Goal: Information Seeking & Learning: Find contact information

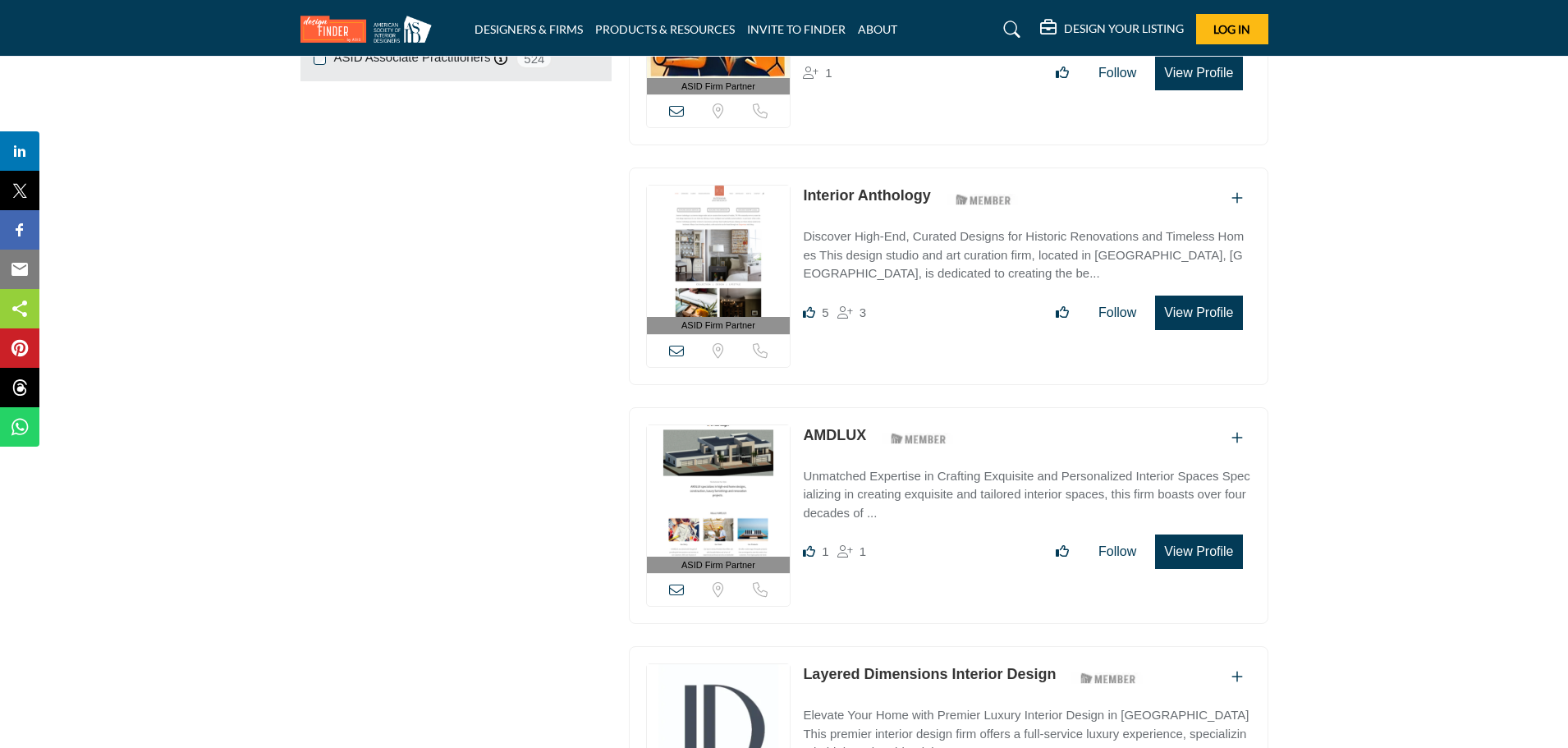
scroll to position [1969, 0]
click at [854, 425] on link "AMDLUX" at bounding box center [834, 433] width 63 height 16
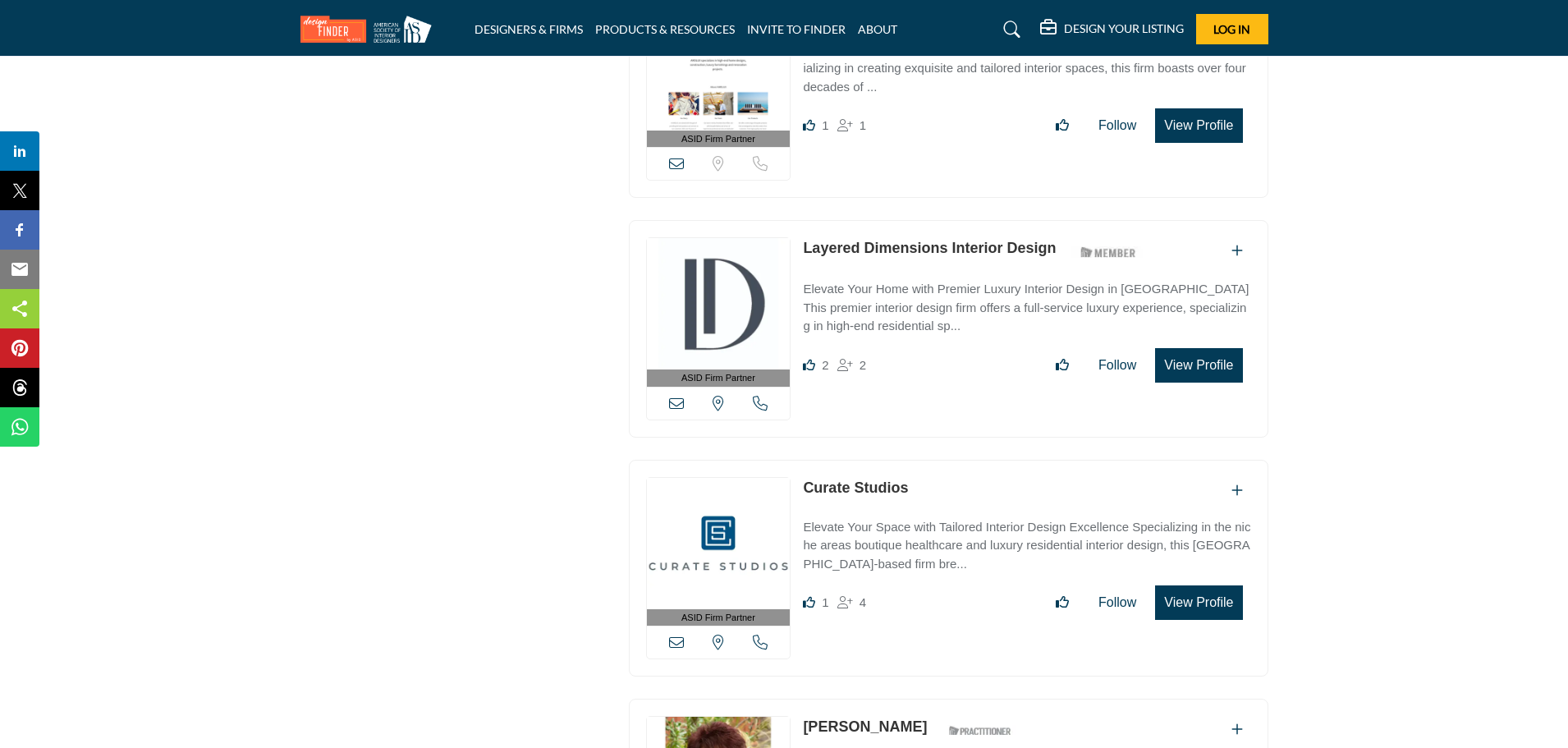
scroll to position [2409, 0]
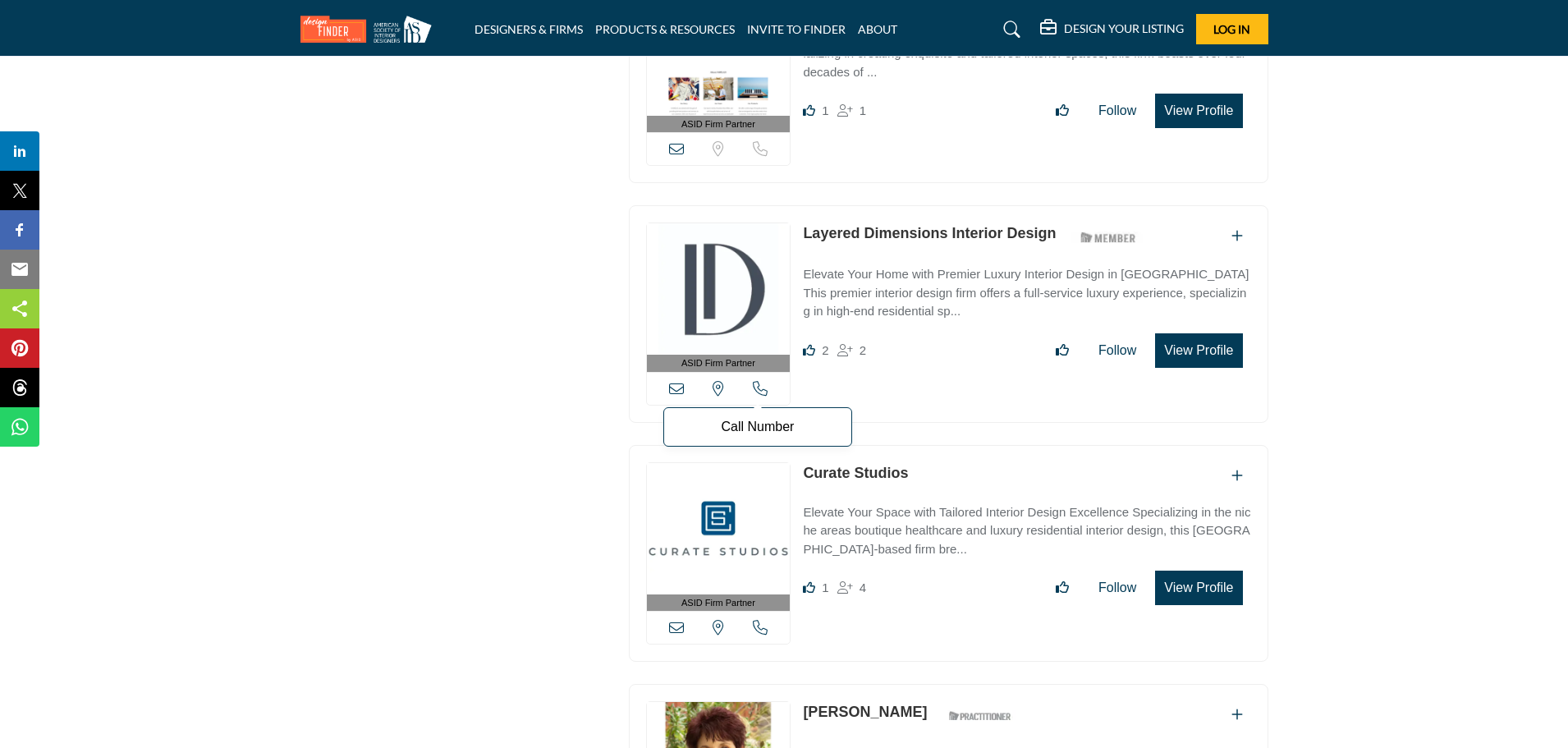
click at [757, 380] on icon at bounding box center [759, 387] width 14 height 14
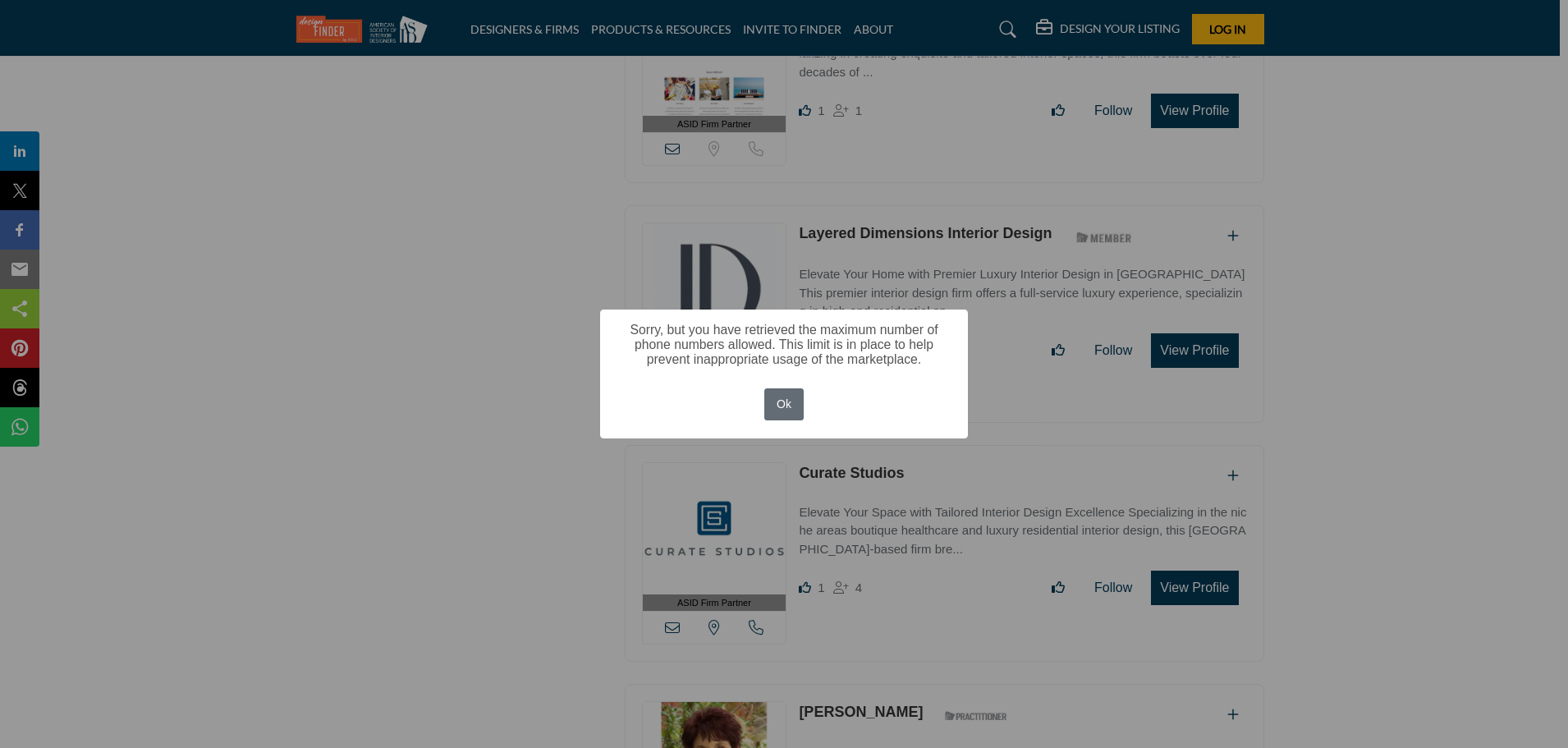
click at [772, 403] on button "Ok" at bounding box center [784, 404] width 40 height 32
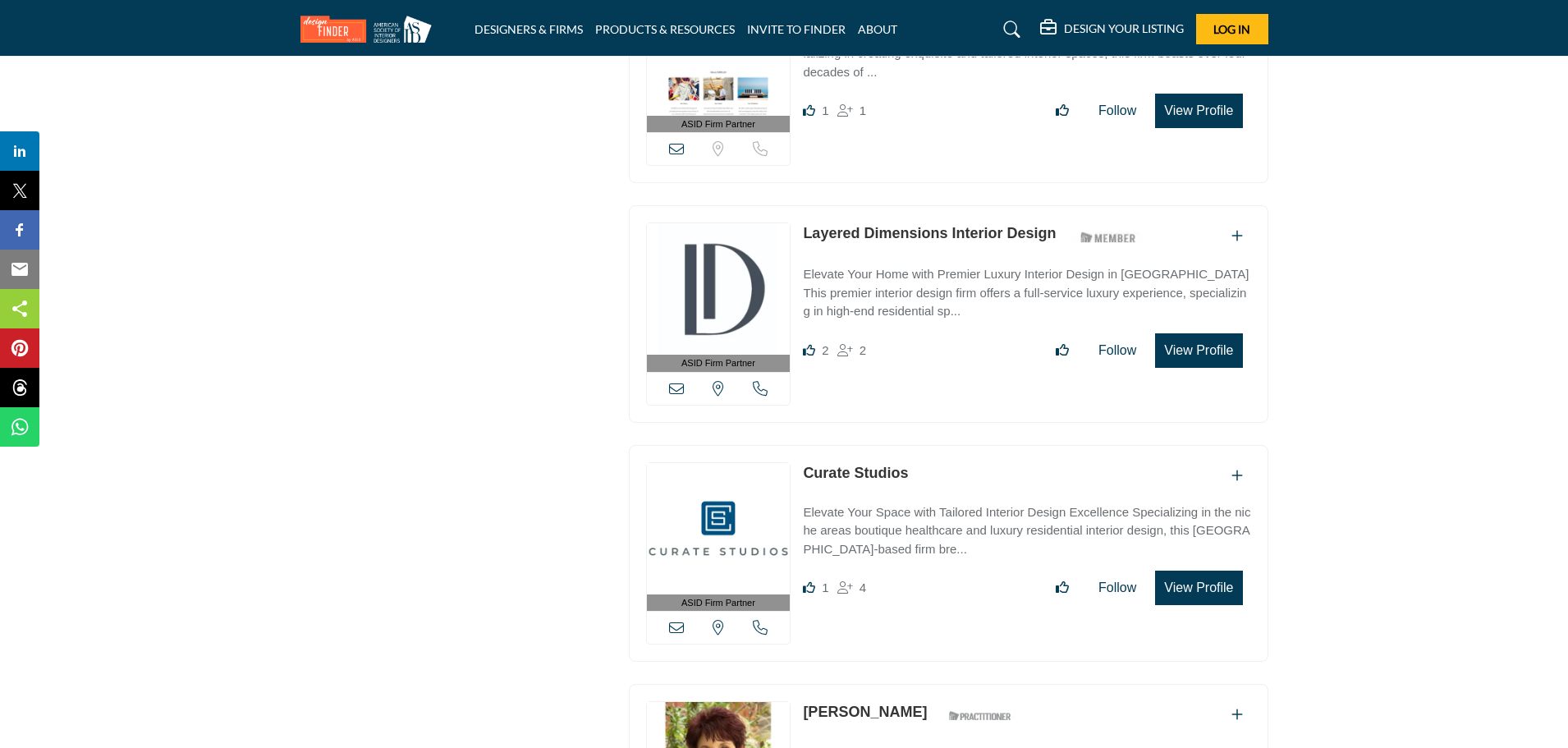
click at [759, 620] on icon at bounding box center [759, 626] width 14 height 14
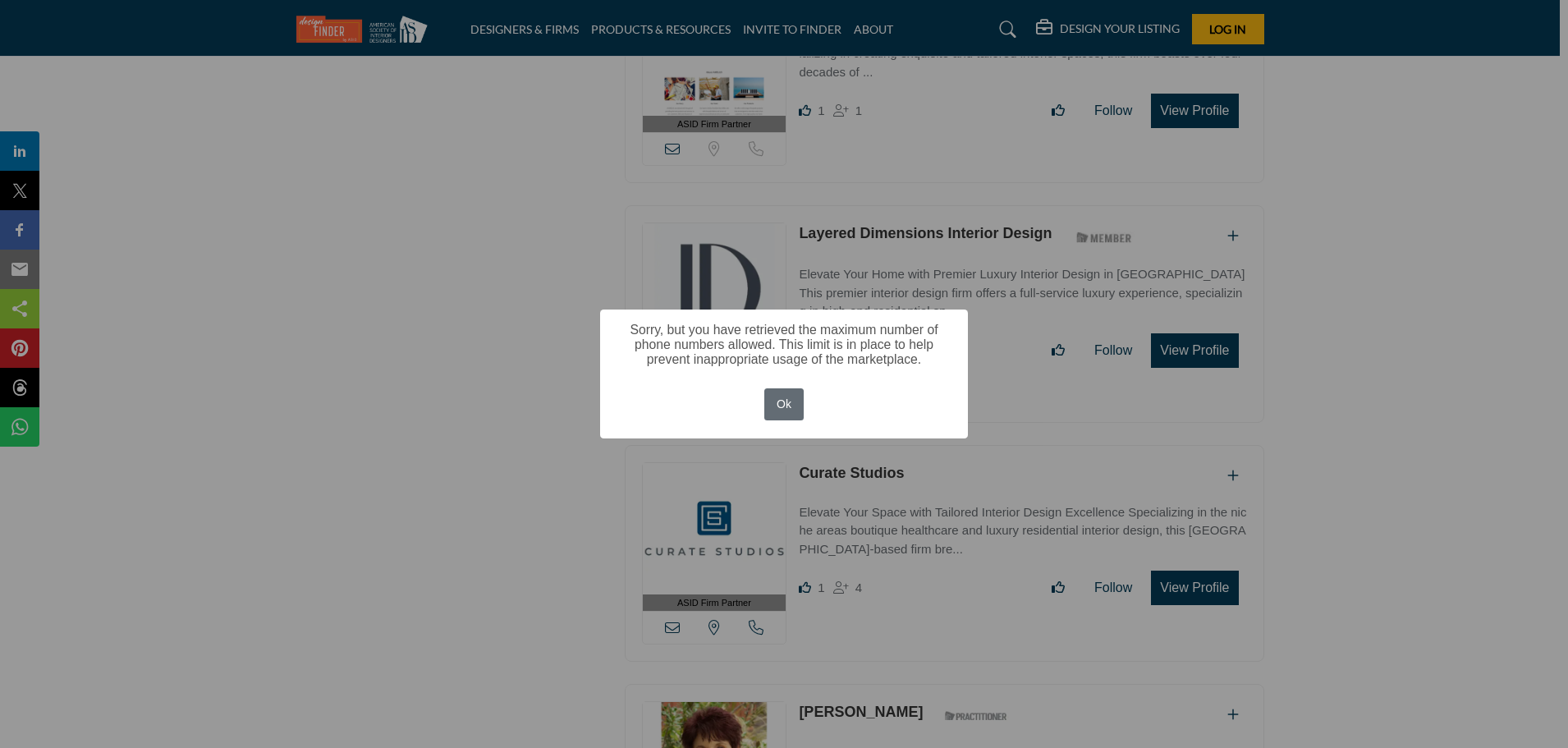
click at [789, 415] on button "Ok" at bounding box center [784, 404] width 40 height 32
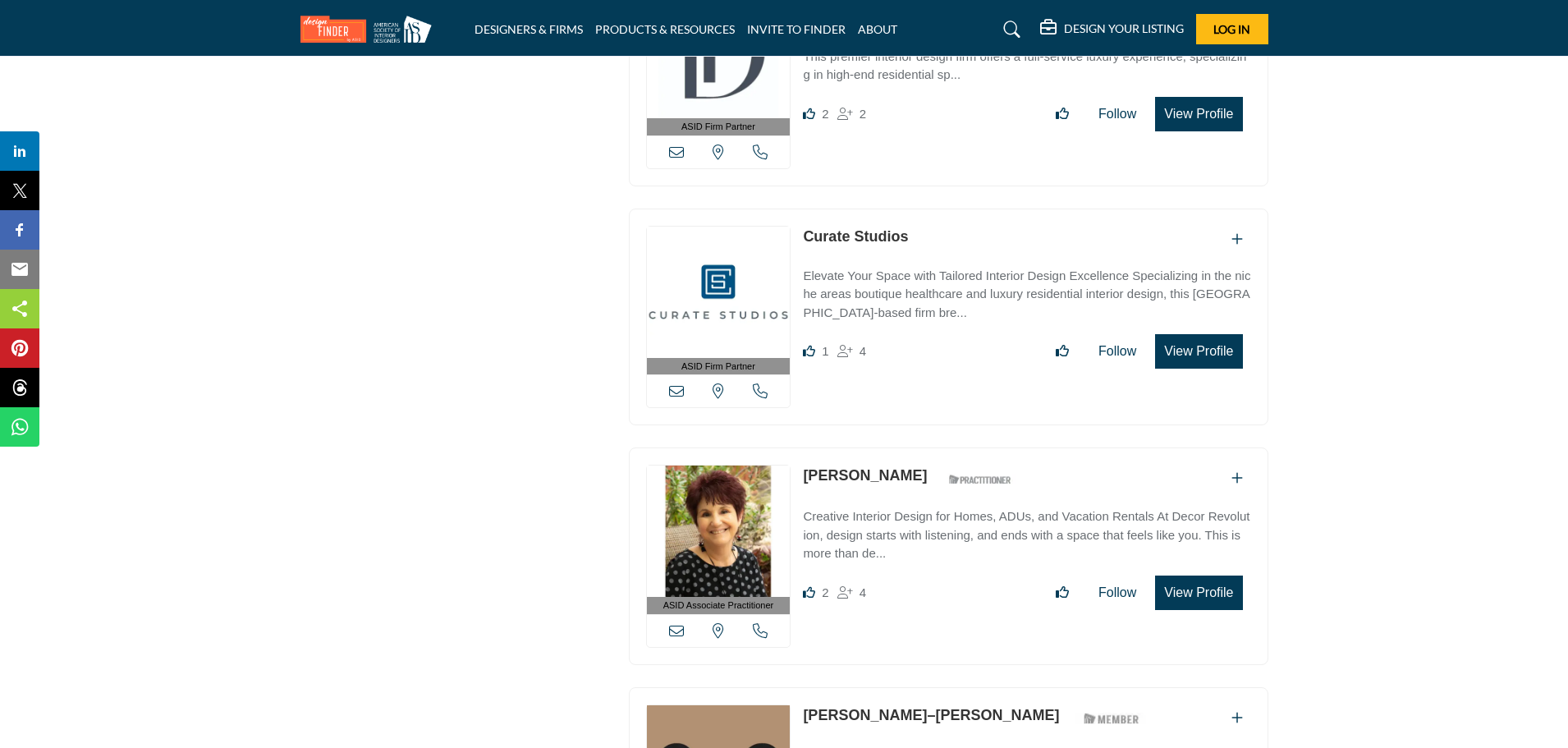
scroll to position [2656, 0]
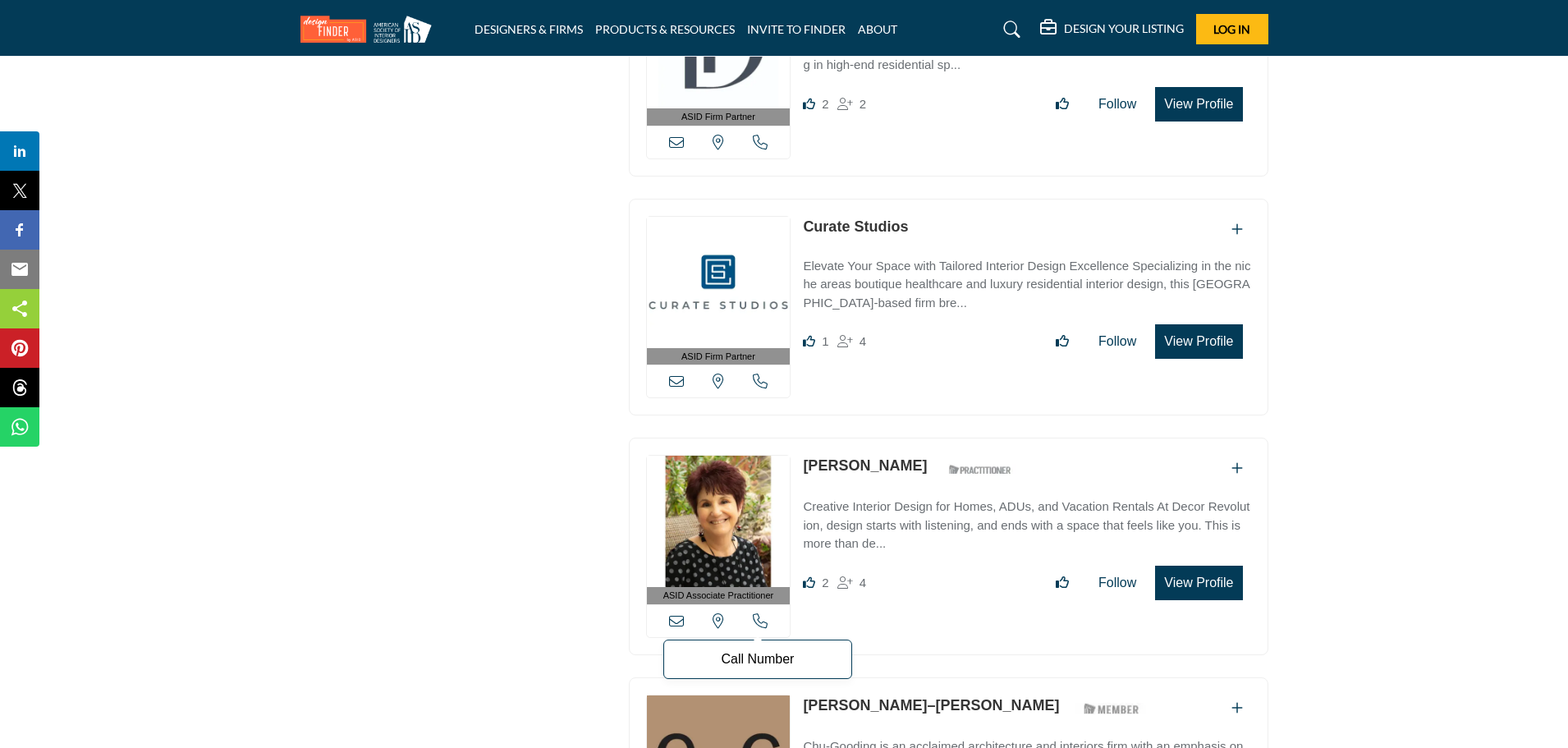
click at [764, 618] on icon at bounding box center [759, 620] width 14 height 14
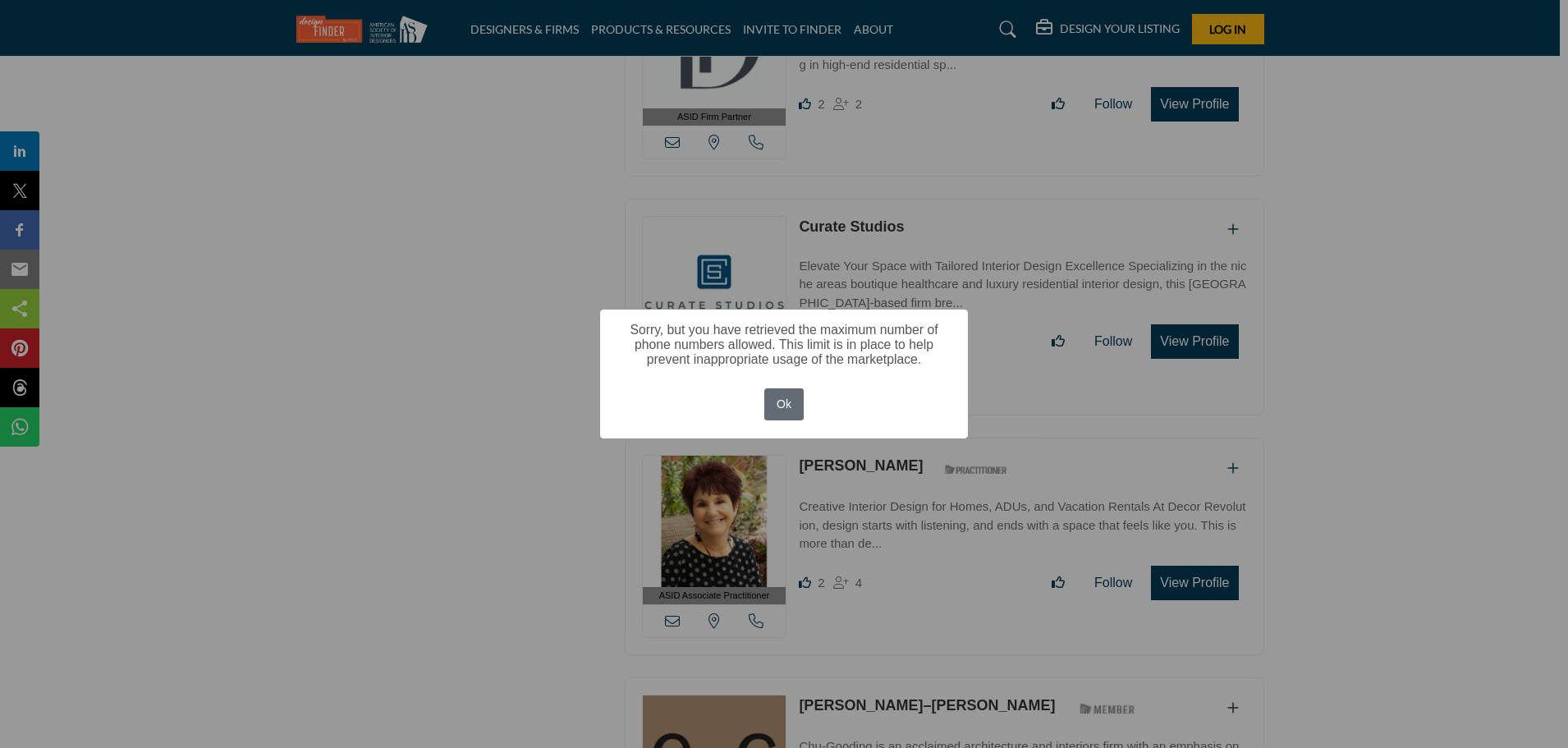
click at [781, 408] on button "Ok" at bounding box center [784, 404] width 40 height 32
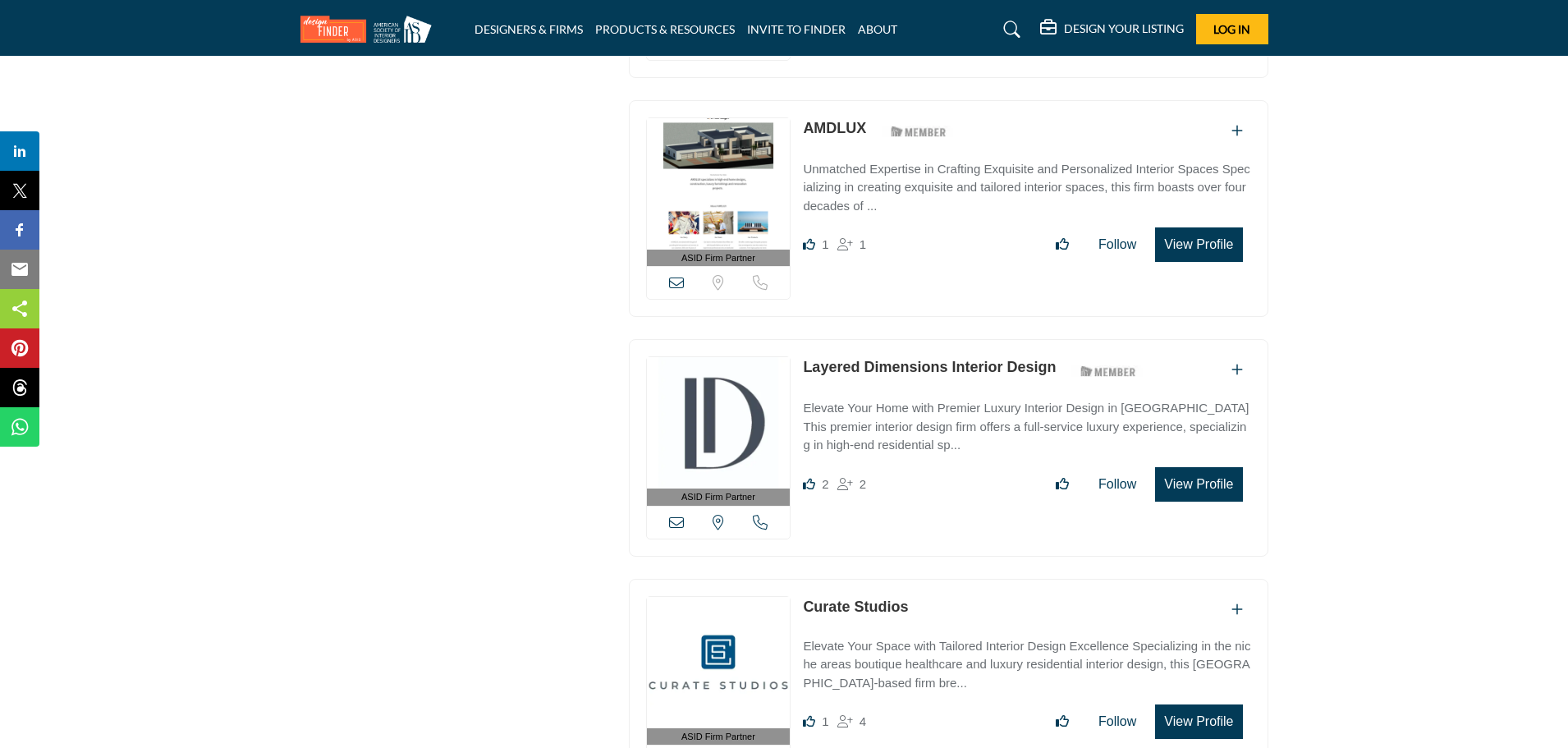
scroll to position [2245, 0]
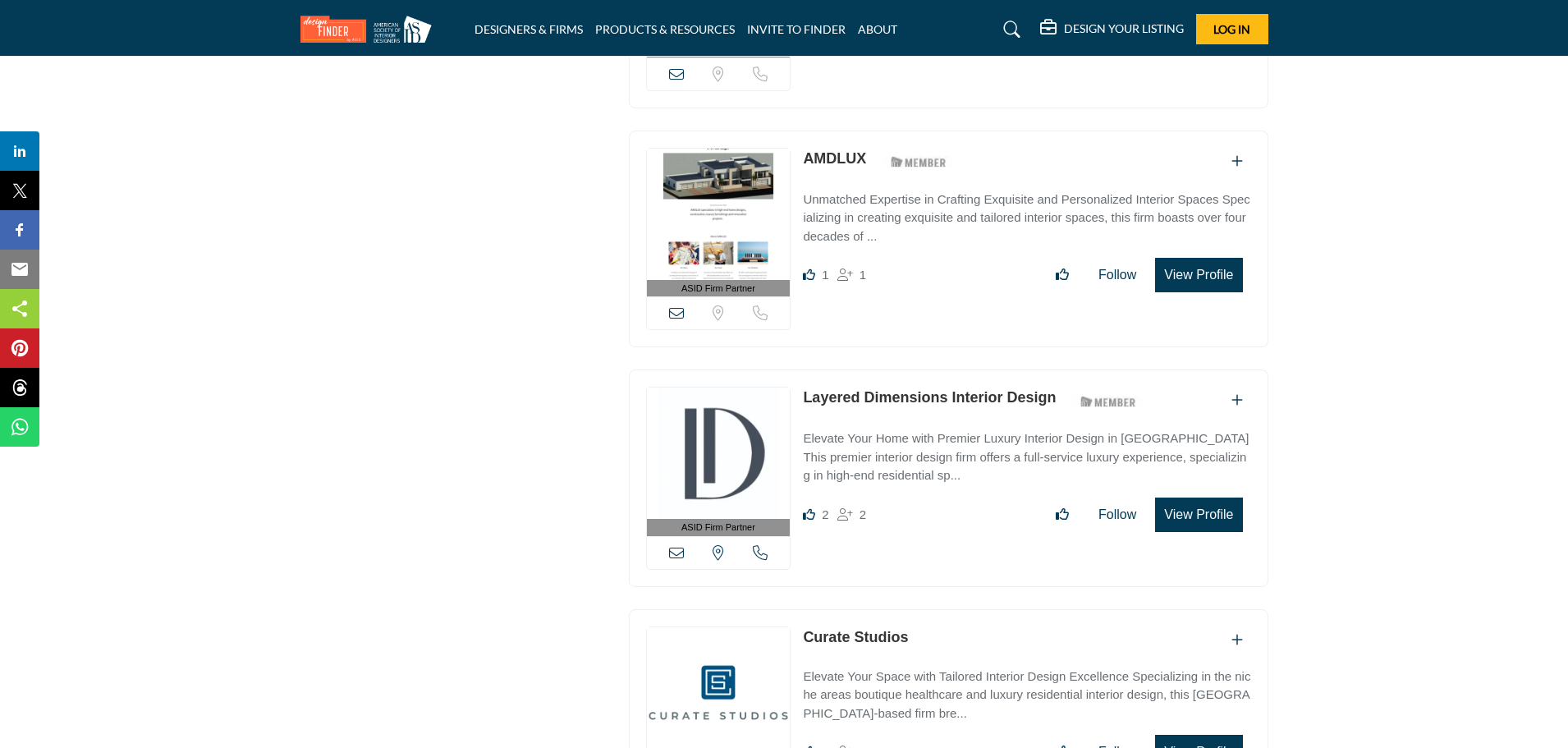
drag, startPoint x: 1025, startPoint y: 384, endPoint x: 852, endPoint y: 373, distance: 173.3
click at [863, 374] on div "ASID Firm Partner ASID Firm Partners are design companies with ASID-qualified i…" at bounding box center [948, 478] width 639 height 218
drag, startPoint x: 798, startPoint y: 385, endPoint x: 1070, endPoint y: 403, distance: 272.6
click at [1070, 403] on div "ASID Firm Partner ASID Firm Partners are design companies with ASID-qualified i…" at bounding box center [948, 478] width 639 height 218
copy div "Layered Dimensions Interior Design"
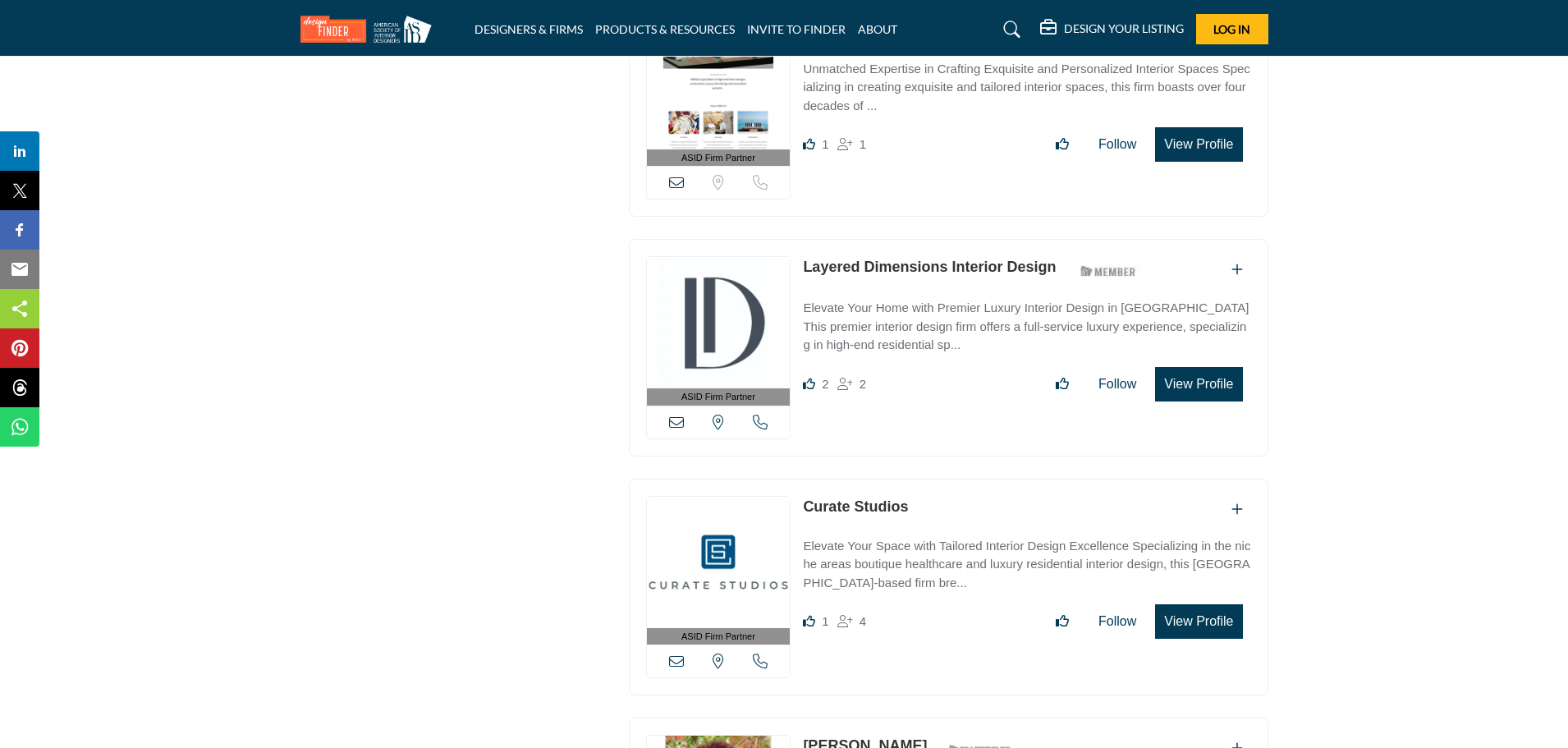
scroll to position [2409, 0]
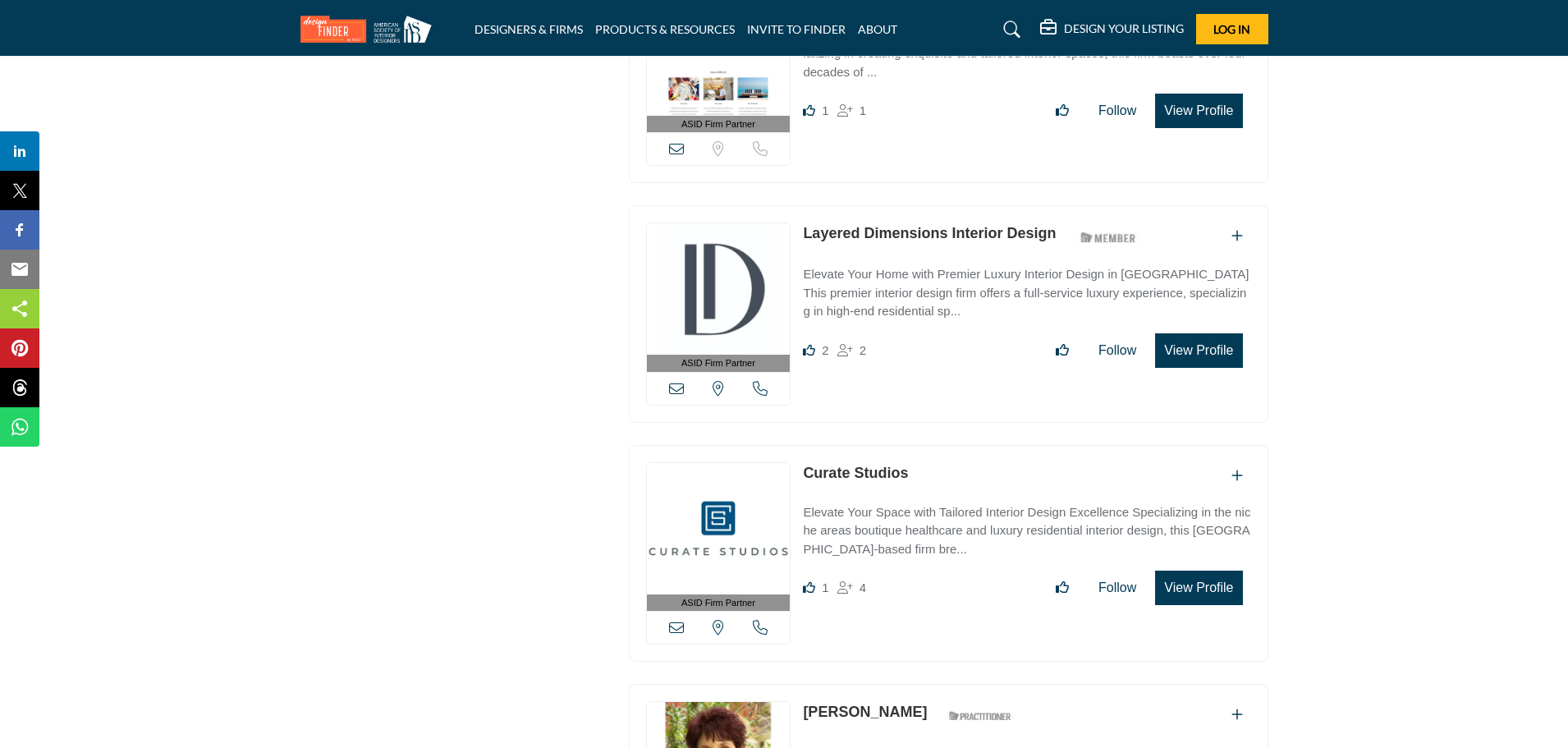
click at [952, 465] on div "Curate Studios" at bounding box center [1027, 476] width 448 height 27
drag, startPoint x: 930, startPoint y: 466, endPoint x: 793, endPoint y: 475, distance: 137.3
click at [793, 475] on div "ASID Firm Partner ASID Firm Partners are design companies with ASID-qualified i…" at bounding box center [948, 554] width 639 height 218
copy div "View the location of this listing Call Number Curate Studios"
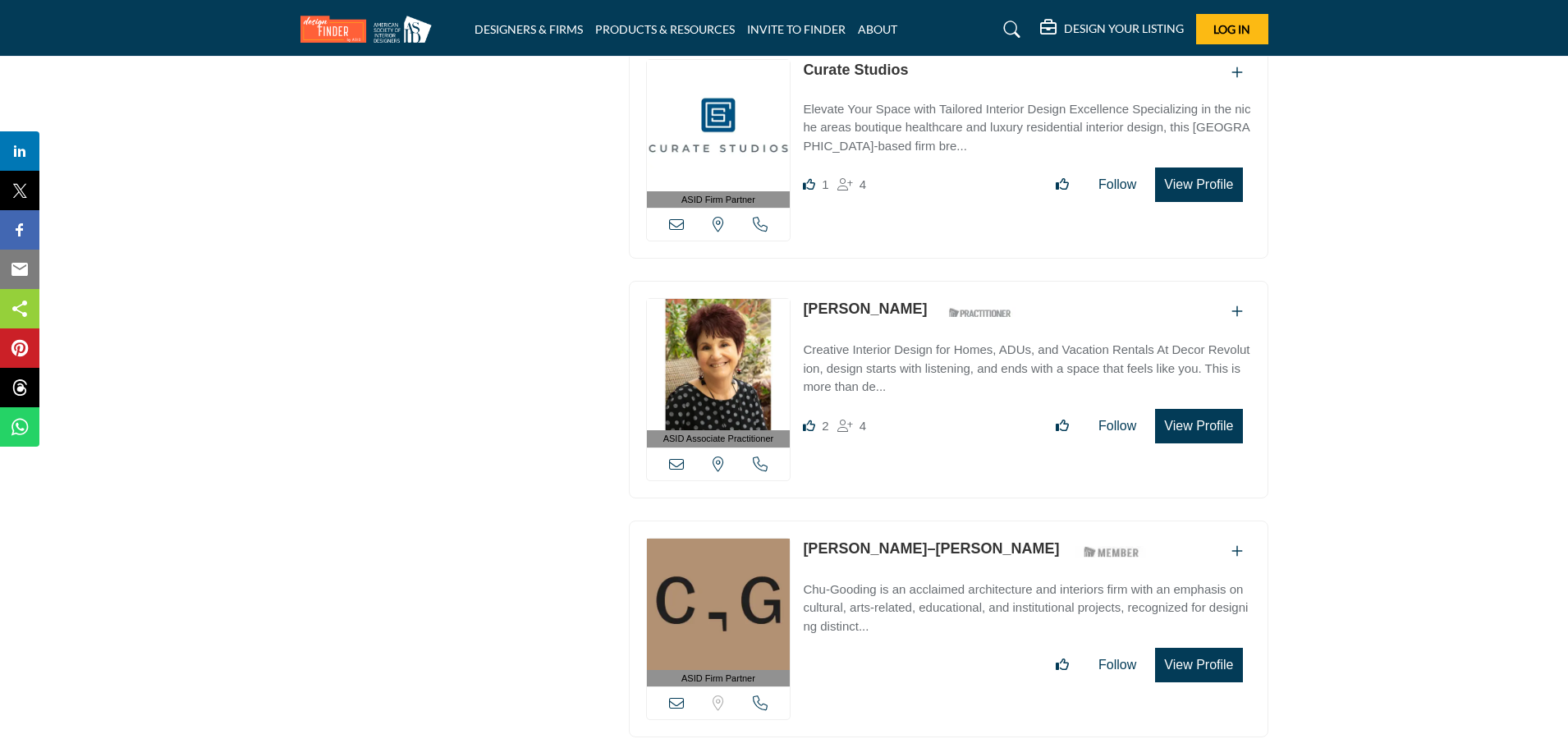
scroll to position [2819, 0]
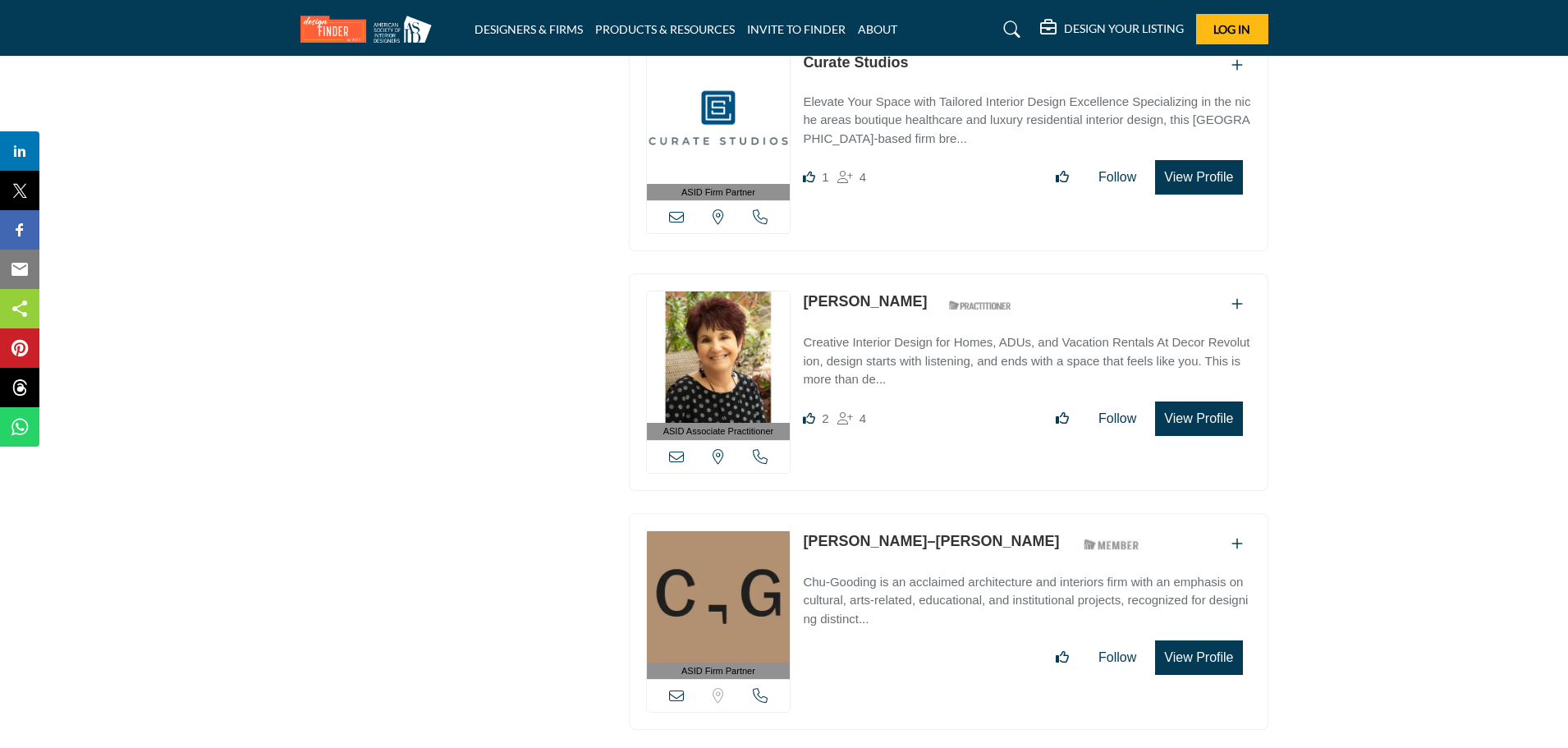
drag, startPoint x: 925, startPoint y: 290, endPoint x: 802, endPoint y: 294, distance: 123.1
click at [802, 294] on div "ASID Associate Practitioner ASID Associate Practitioners have a degree in any m…" at bounding box center [948, 382] width 639 height 218
copy div "[PERSON_NAME]"
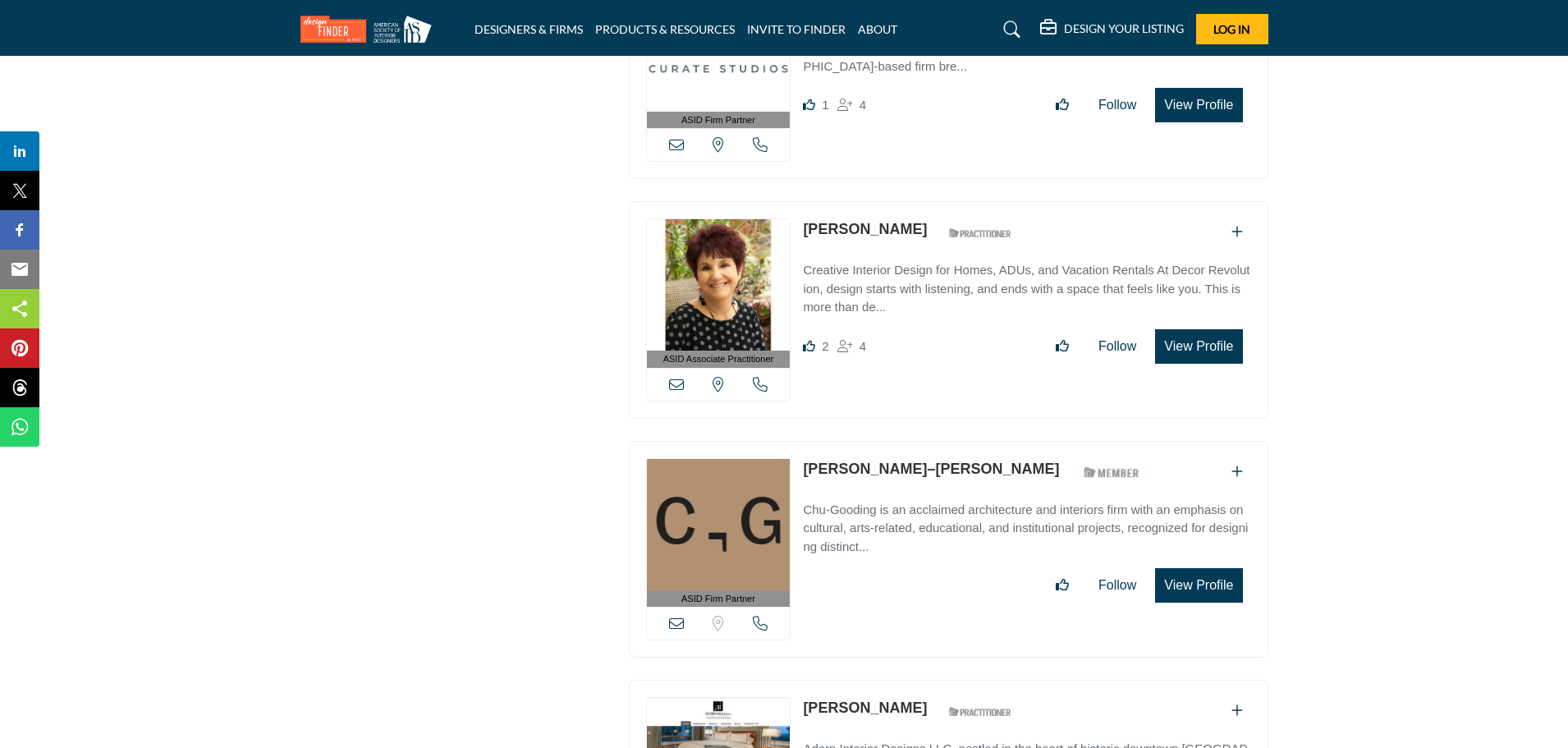
scroll to position [2902, 0]
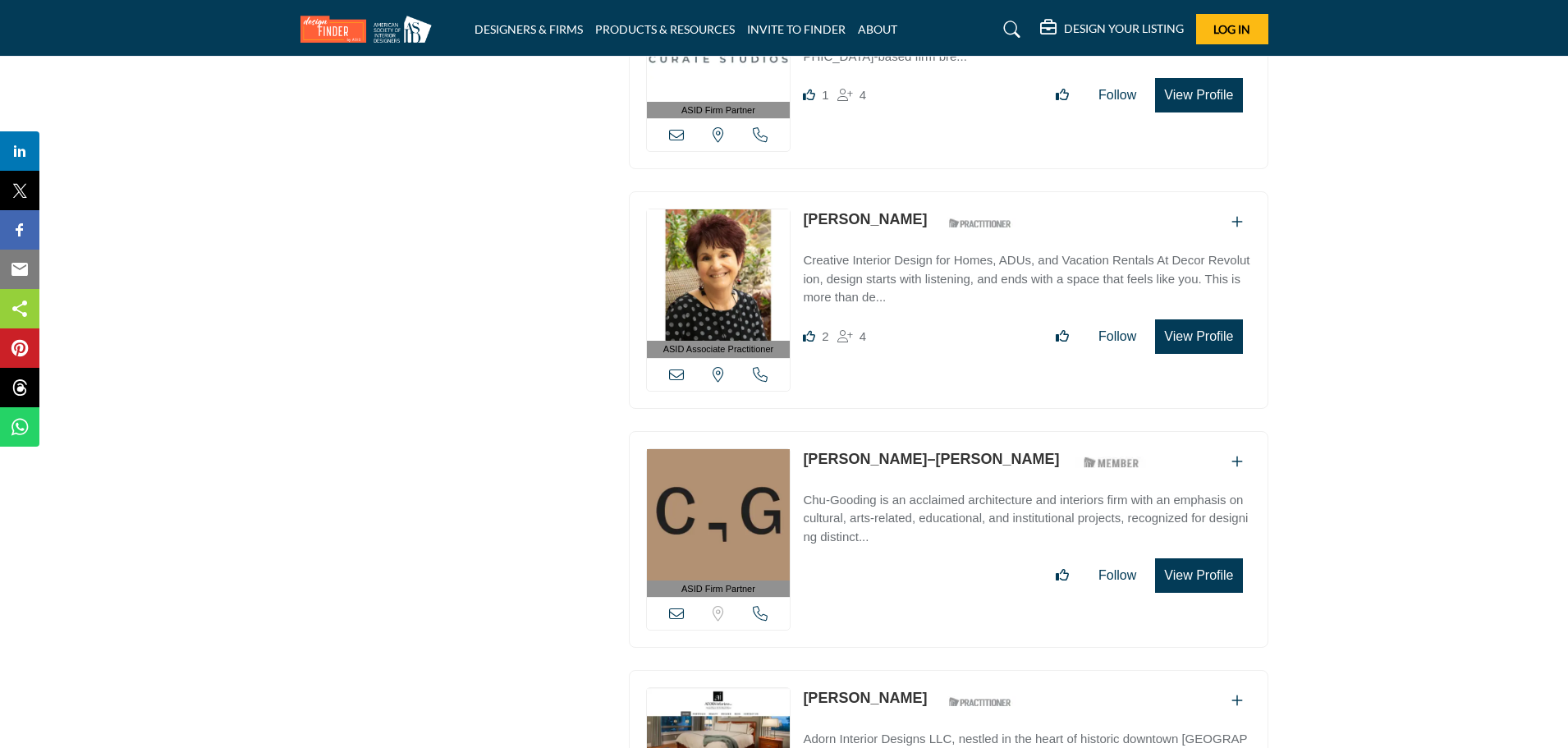
drag, startPoint x: 903, startPoint y: 446, endPoint x: 801, endPoint y: 448, distance: 102.0
click at [801, 448] on div "ASID Firm Partner ASID Firm Partners are design companies with ASID-qualified i…" at bounding box center [948, 540] width 639 height 218
copy link "[PERSON_NAME]–[PERSON_NAME]"
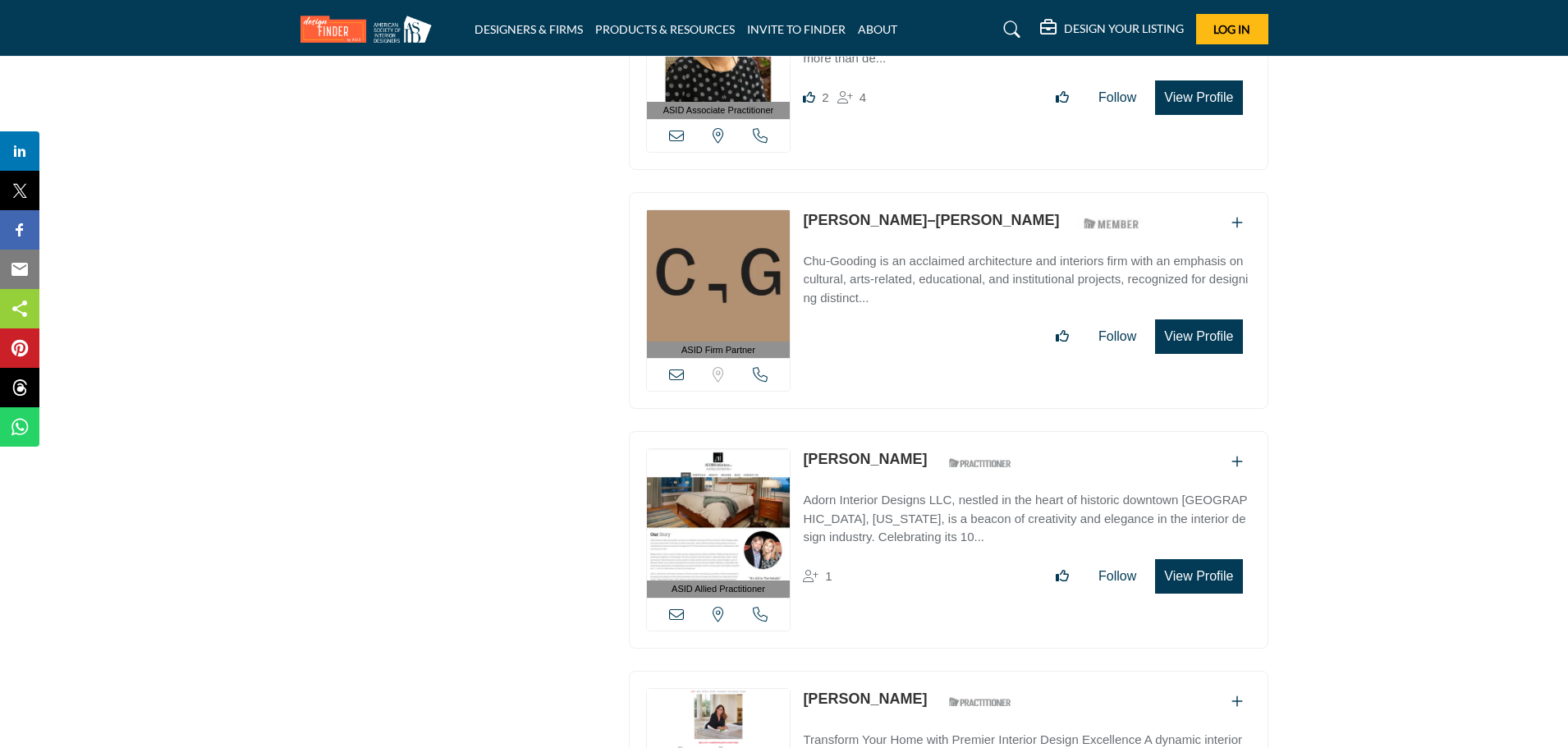
scroll to position [3148, 0]
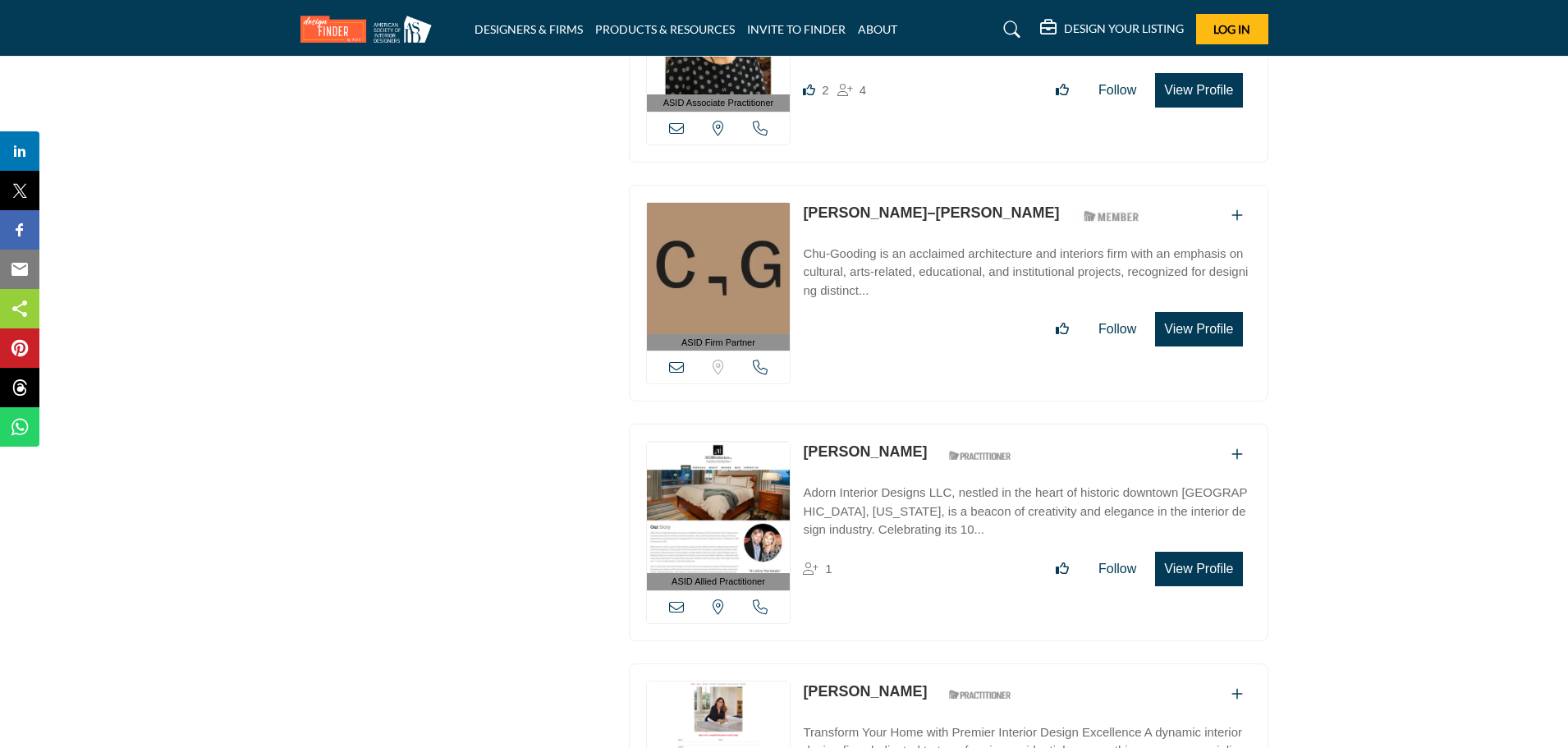
drag, startPoint x: 882, startPoint y: 448, endPoint x: 806, endPoint y: 445, distance: 76.1
click at [806, 445] on div "Mary Davis ASID Qualified Practitioner who validates work and experience to hol…" at bounding box center [912, 455] width 218 height 29
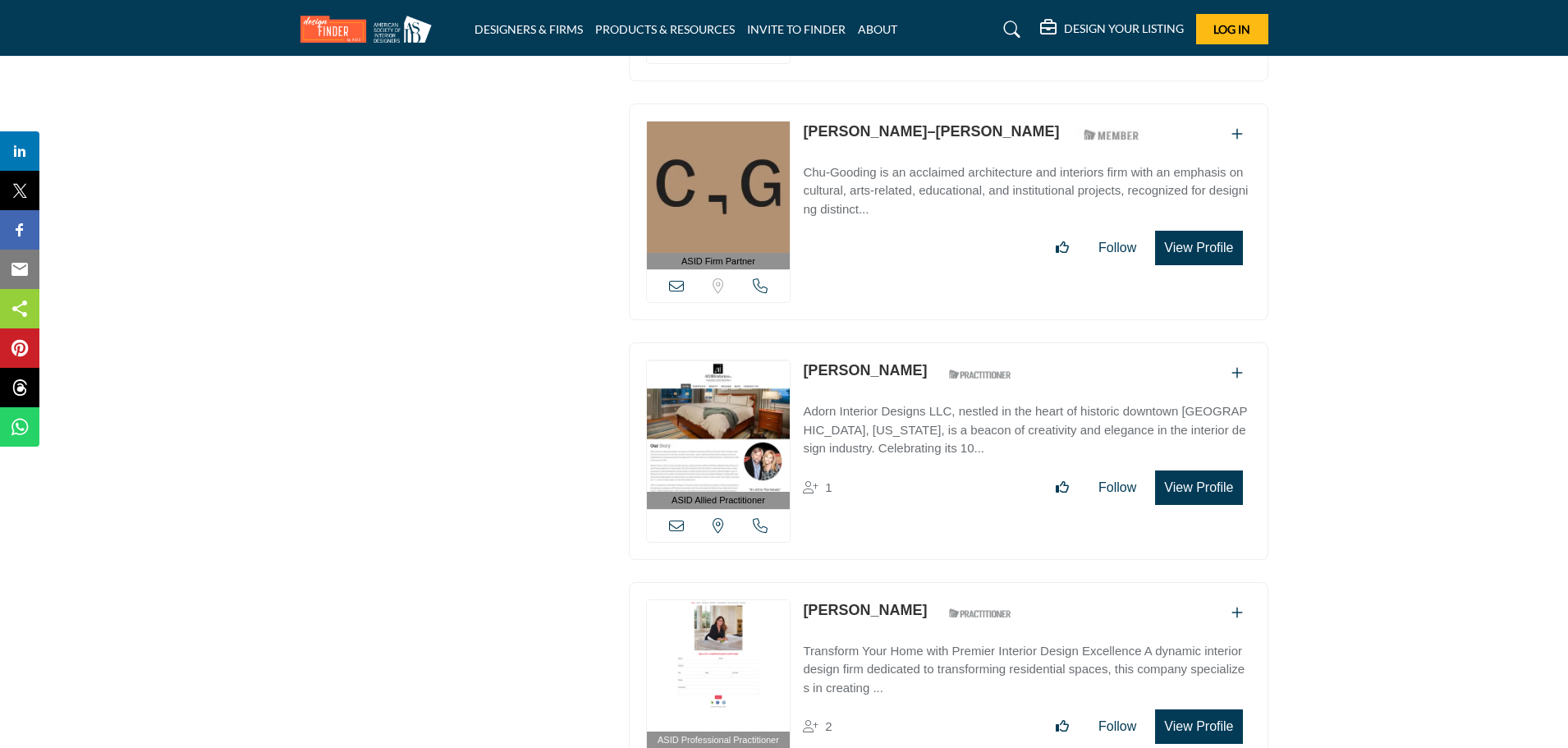
scroll to position [3230, 0]
copy link "[PERSON_NAME]"
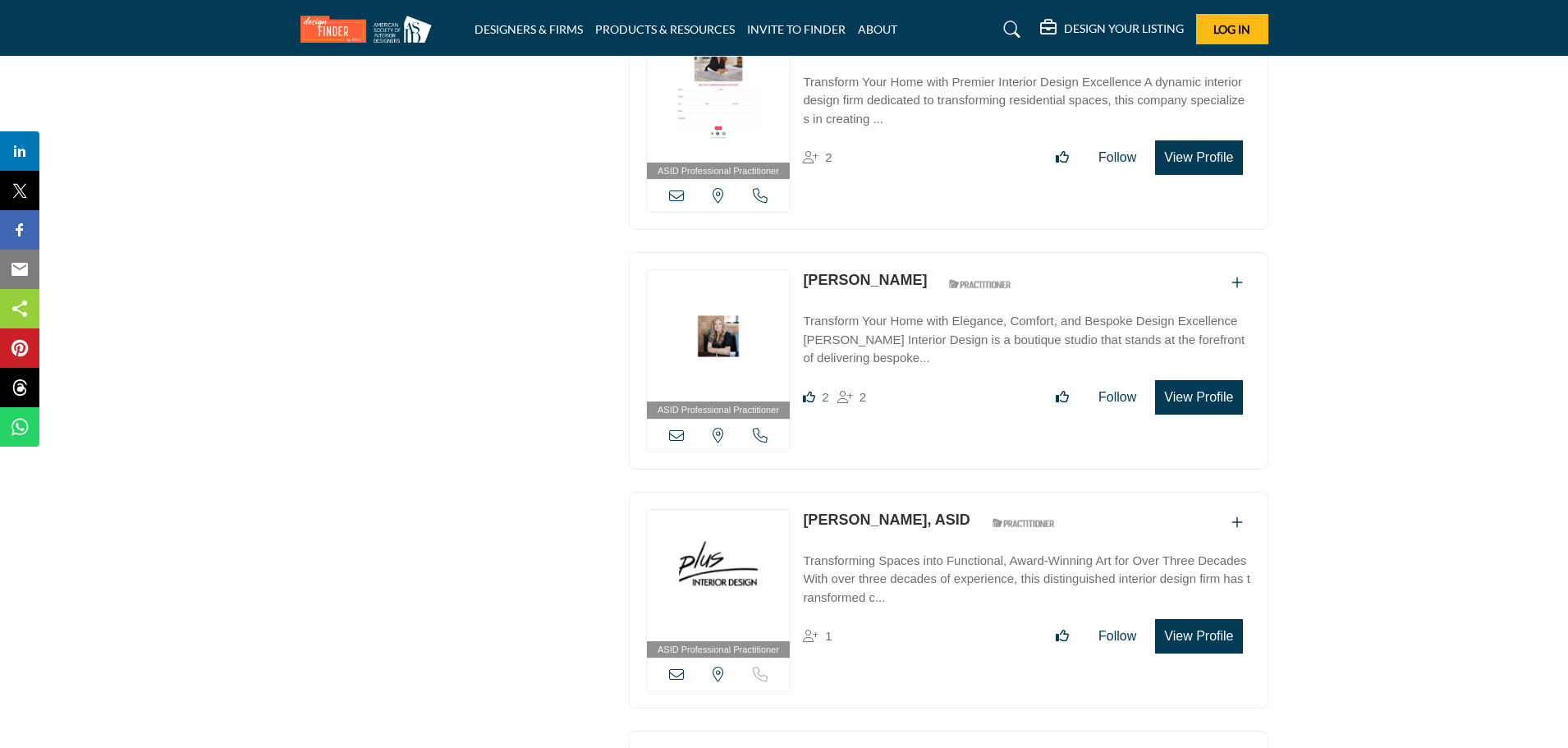
scroll to position [3805, 0]
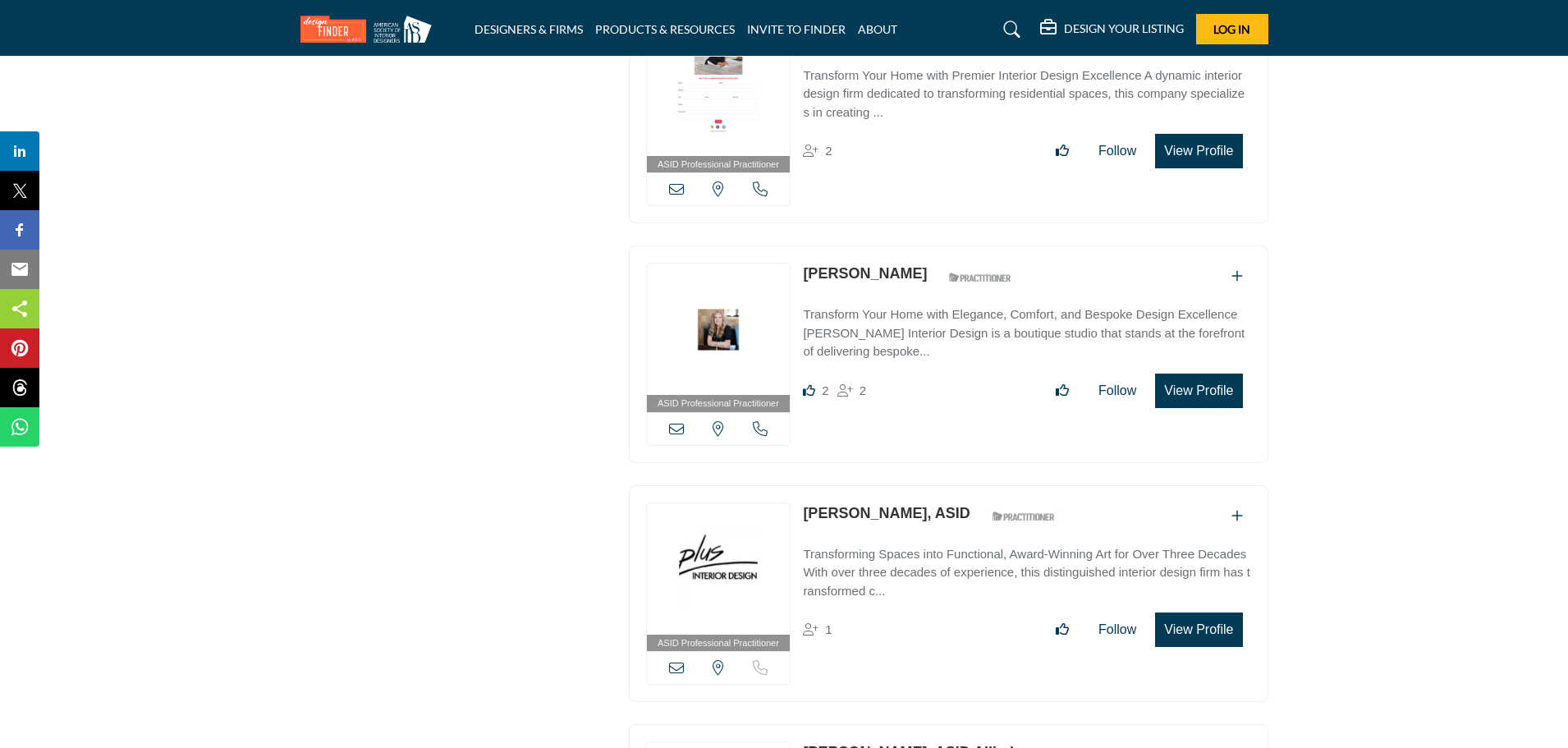
drag, startPoint x: 1038, startPoint y: 499, endPoint x: 808, endPoint y: 497, distance: 230.0
click at [808, 502] on div "Kaye Christiansen-Englert, ASID ASID Qualified Practitioner who validates work …" at bounding box center [933, 517] width 260 height 29
copy div "[PERSON_NAME], ASID"
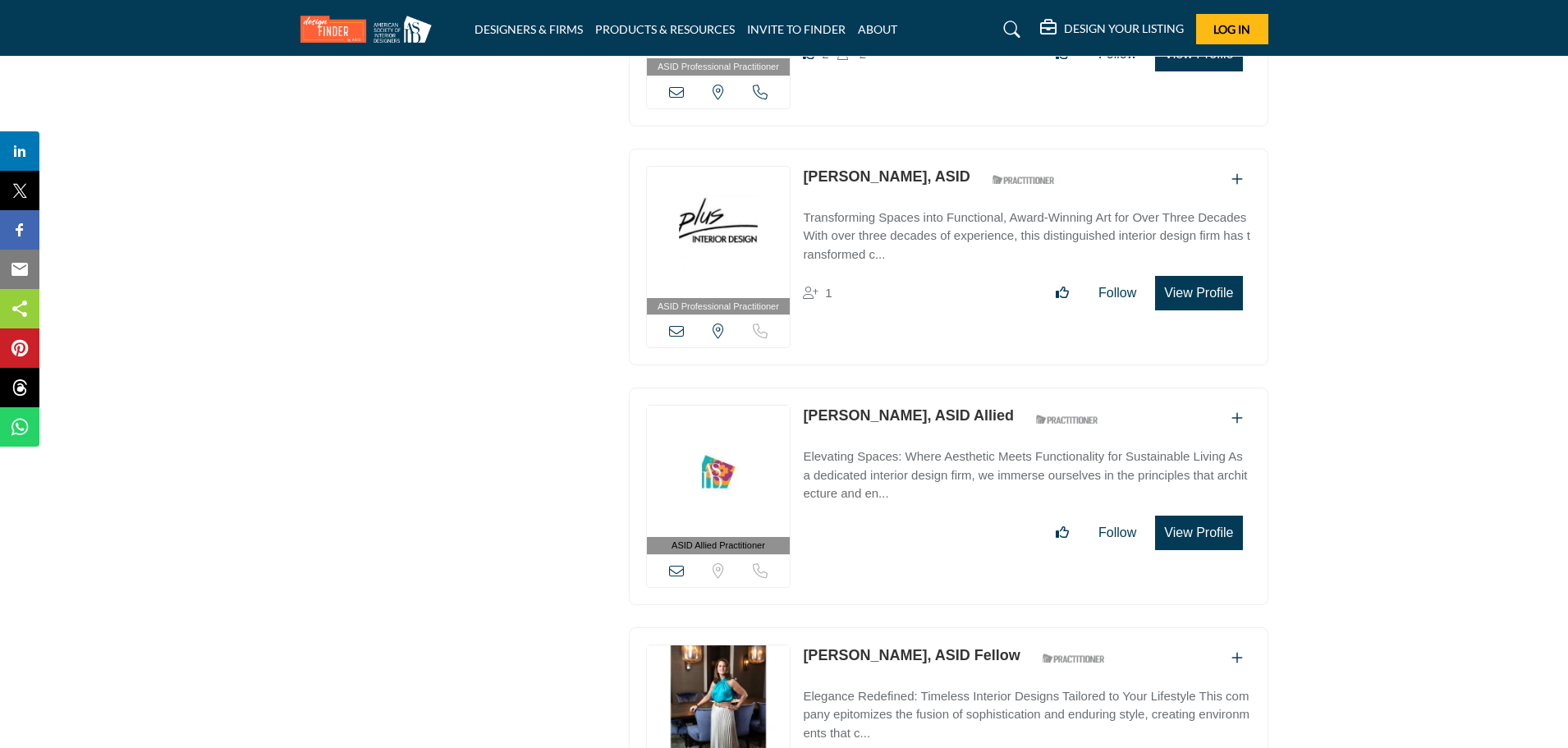
scroll to position [4051, 0]
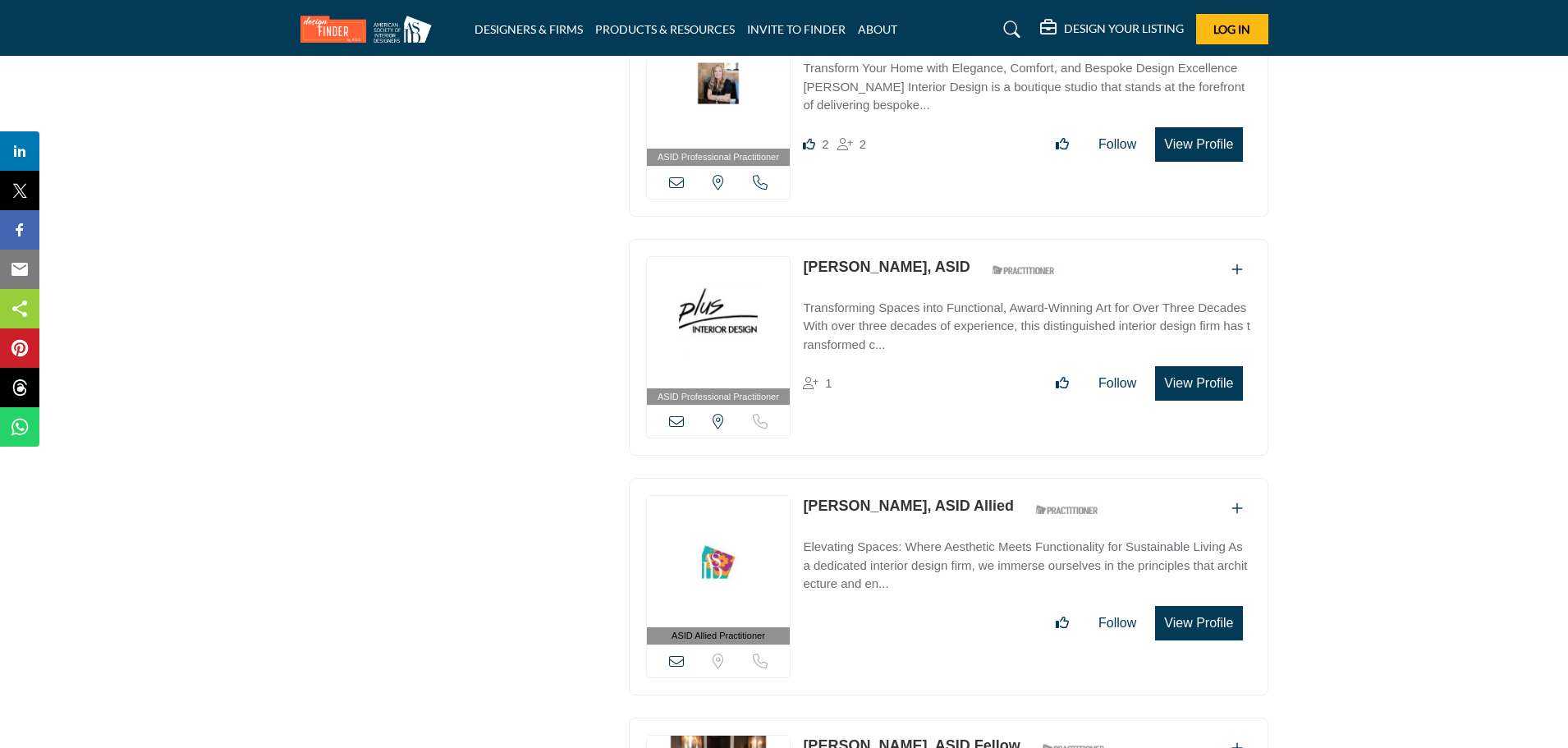
click at [922, 239] on div "ASID Professional Practitioner ASID Professional Practitioners have successfull…" at bounding box center [948, 348] width 639 height 218
click at [970, 259] on link "[PERSON_NAME], ASID" at bounding box center [886, 266] width 167 height 16
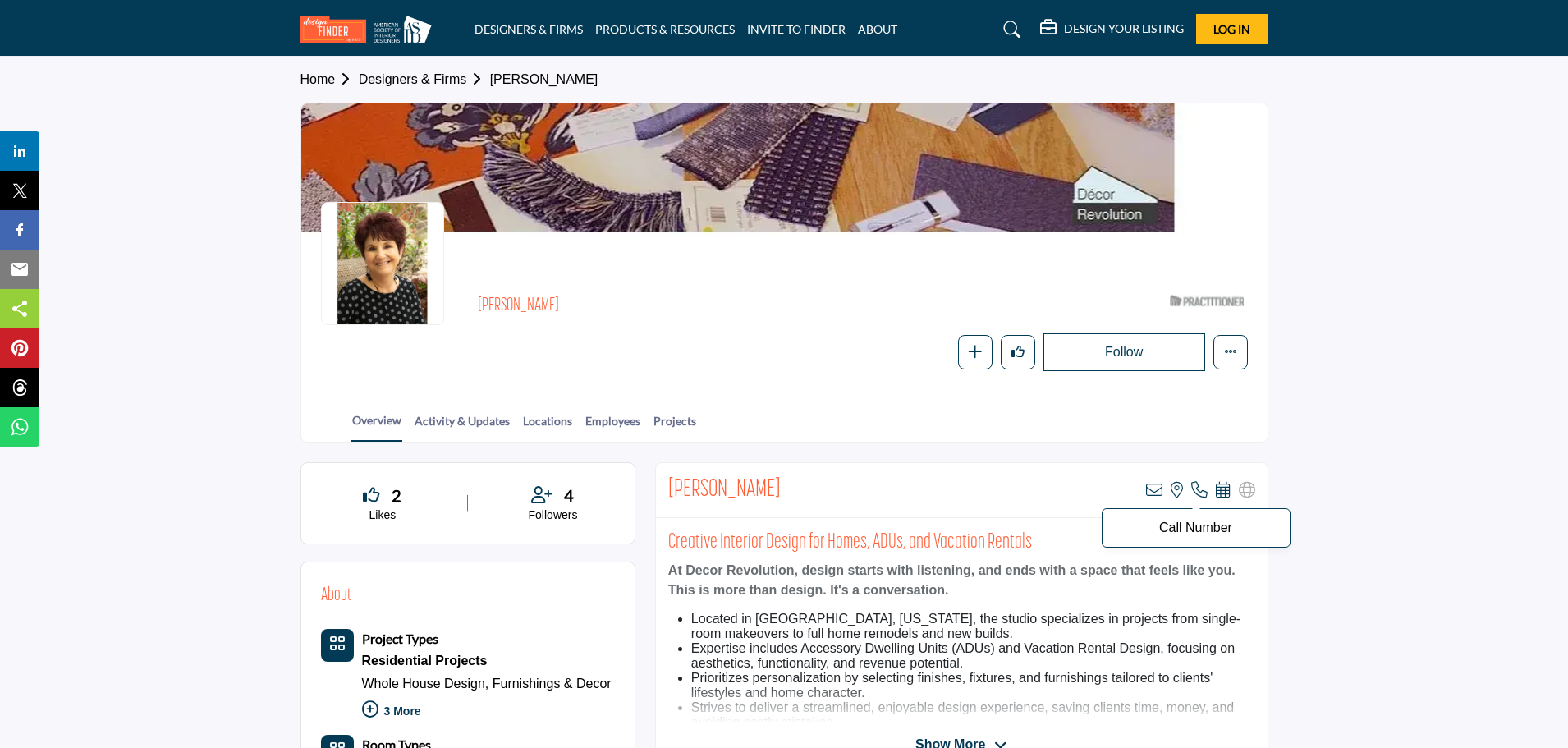
click at [1194, 493] on icon at bounding box center [1199, 489] width 16 height 16
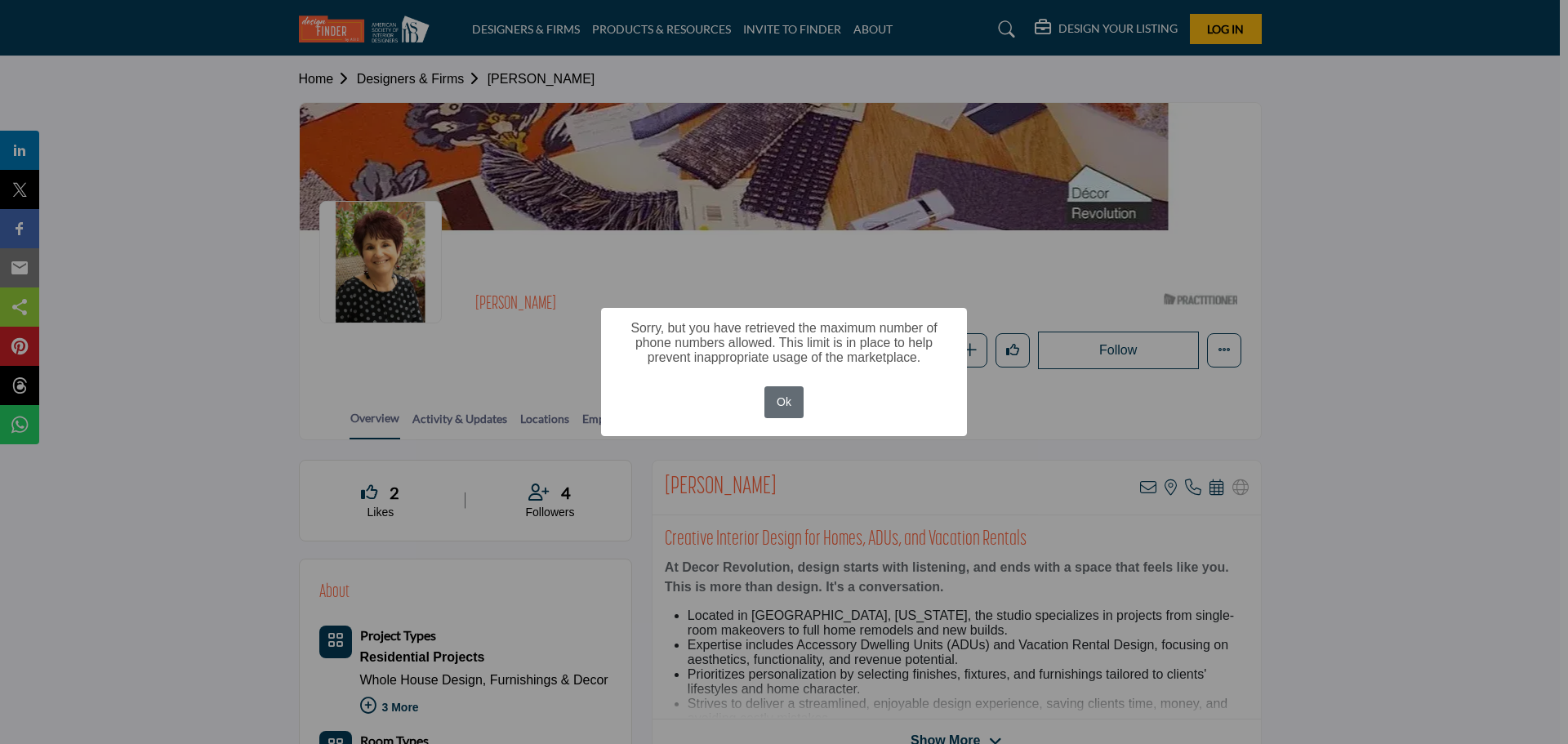
click at [788, 396] on button "Ok" at bounding box center [784, 402] width 40 height 32
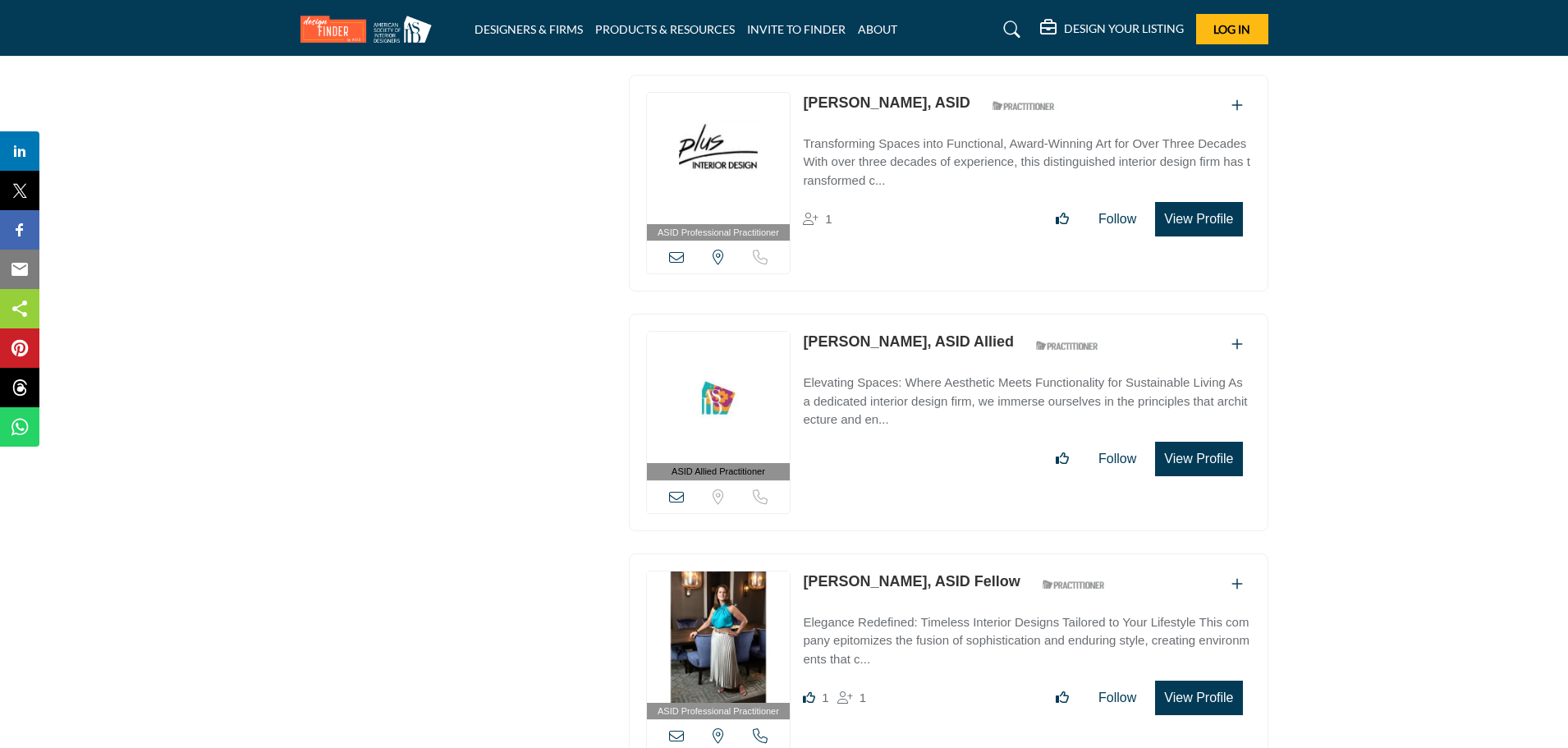
scroll to position [4185, 0]
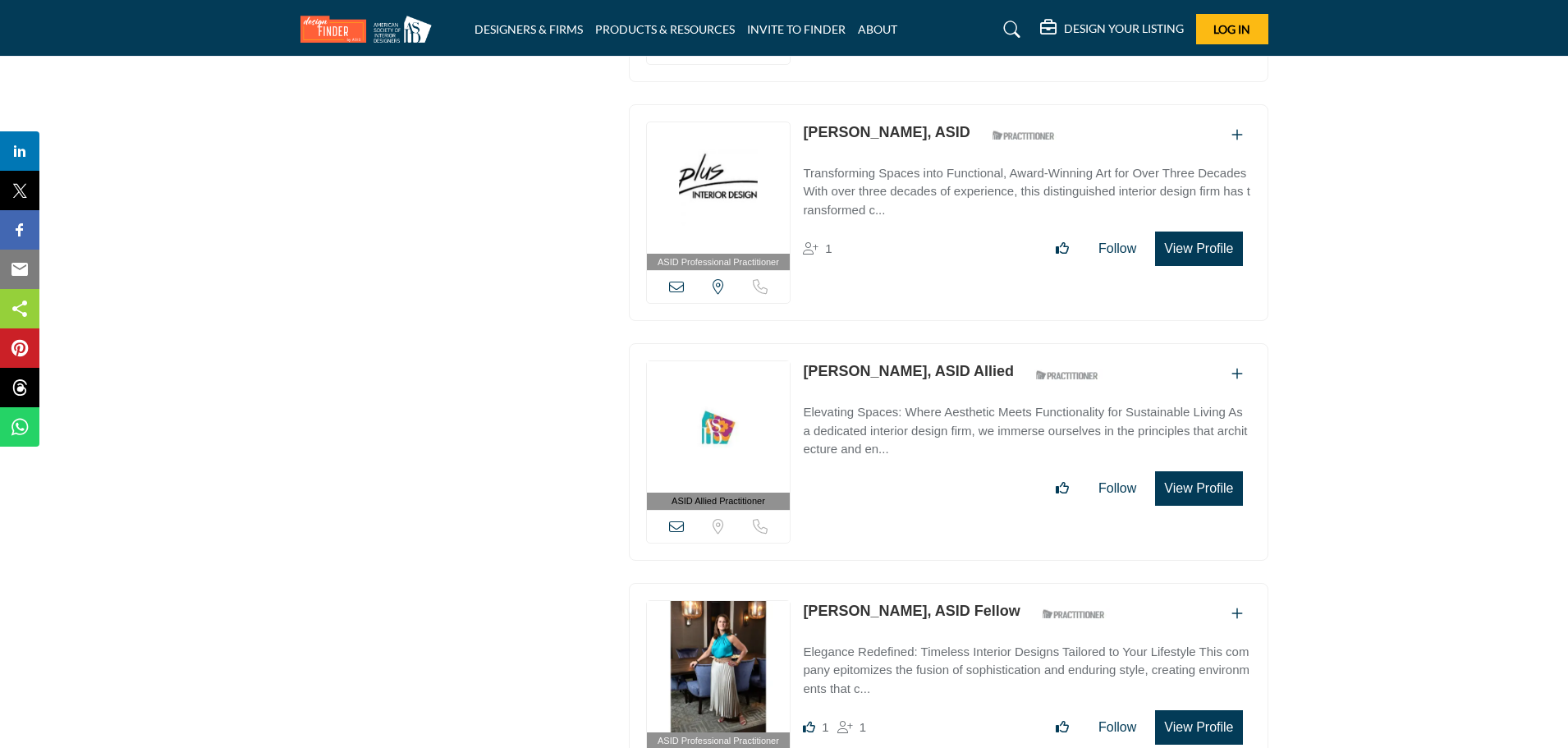
drag, startPoint x: 797, startPoint y: 339, endPoint x: 899, endPoint y: 374, distance: 107.8
click at [899, 374] on div "ASID Allied Practitioner ASID Allied Practitioners have successfully completed …" at bounding box center [948, 452] width 639 height 218
copy link "[PERSON_NAME]"
drag, startPoint x: 794, startPoint y: 584, endPoint x: 846, endPoint y: 597, distance: 53.6
click at [846, 597] on div "ASID Professional Practitioner ASID Professional Practitioners have successfull…" at bounding box center [948, 692] width 639 height 218
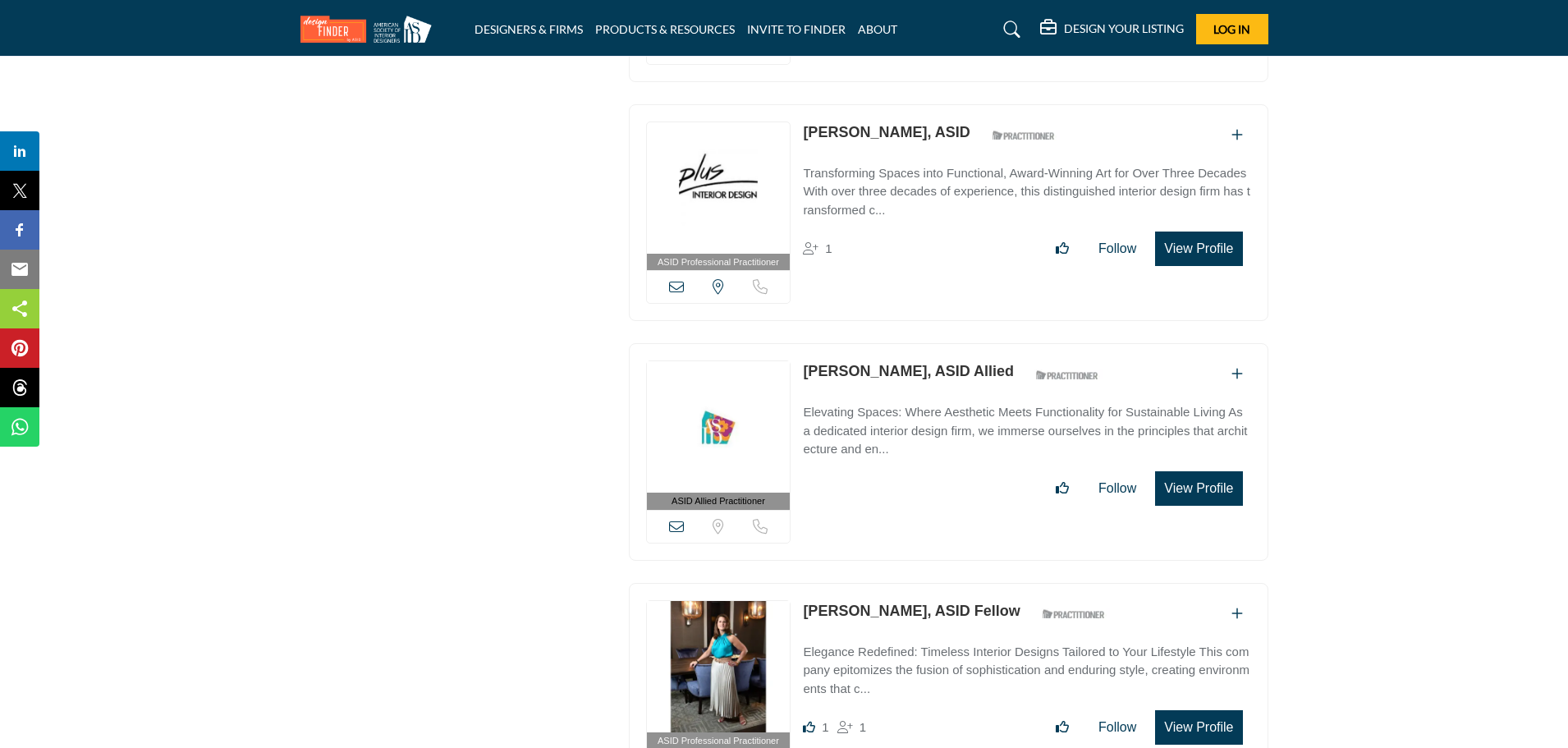
click at [846, 602] on link "[PERSON_NAME], ASID Fellow" at bounding box center [911, 610] width 217 height 16
click at [850, 613] on div "[PERSON_NAME], ASID Fellow ASID Qualified Practitioner who validates work and e…" at bounding box center [958, 614] width 311 height 29
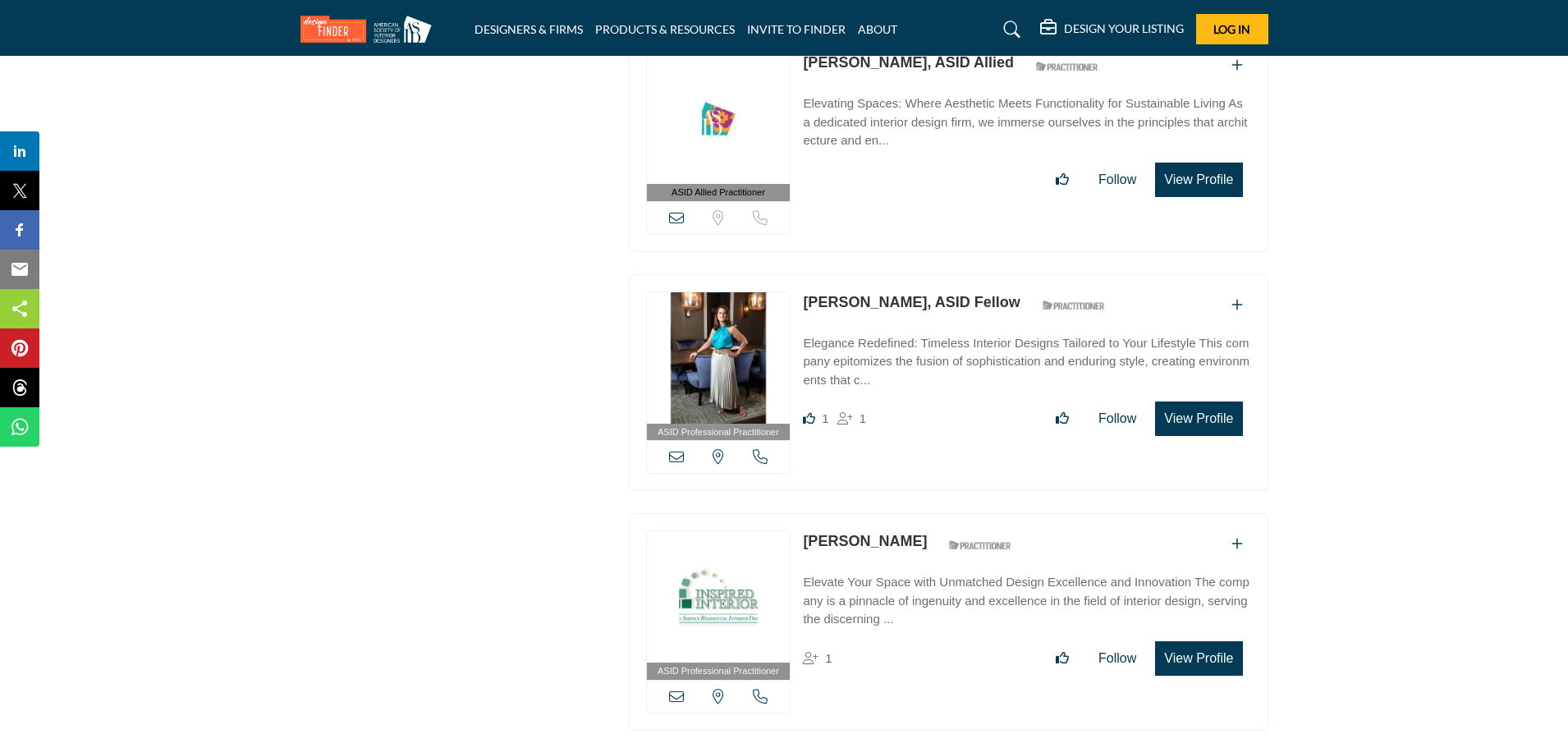
scroll to position [4514, 0]
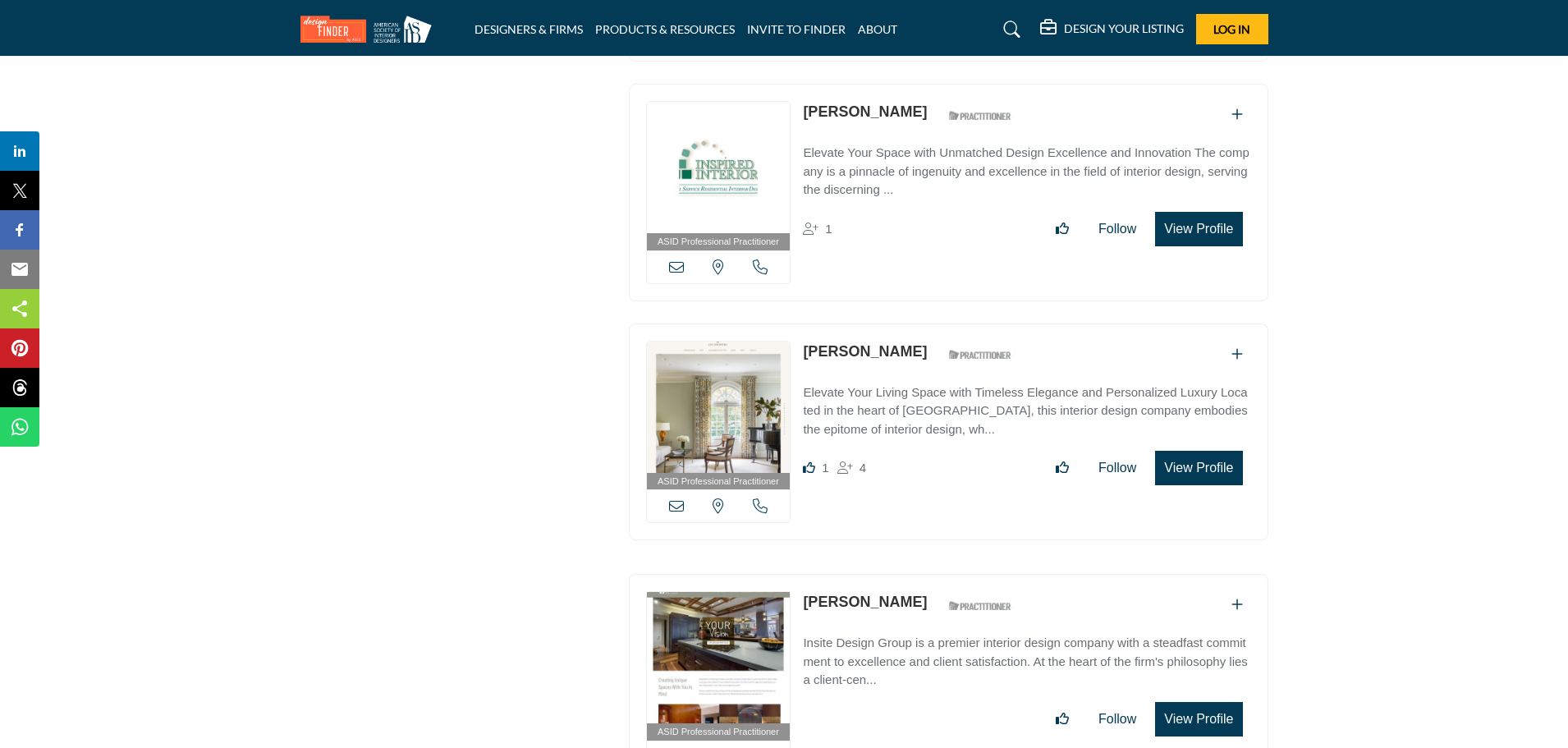
scroll to position [4924, 0]
drag, startPoint x: 803, startPoint y: 318, endPoint x: 903, endPoint y: 351, distance: 105.3
click at [903, 351] on div "ASID Professional Practitioner ASID Professional Practitioners have successfull…" at bounding box center [948, 431] width 639 height 218
copy div "[PERSON_NAME]"
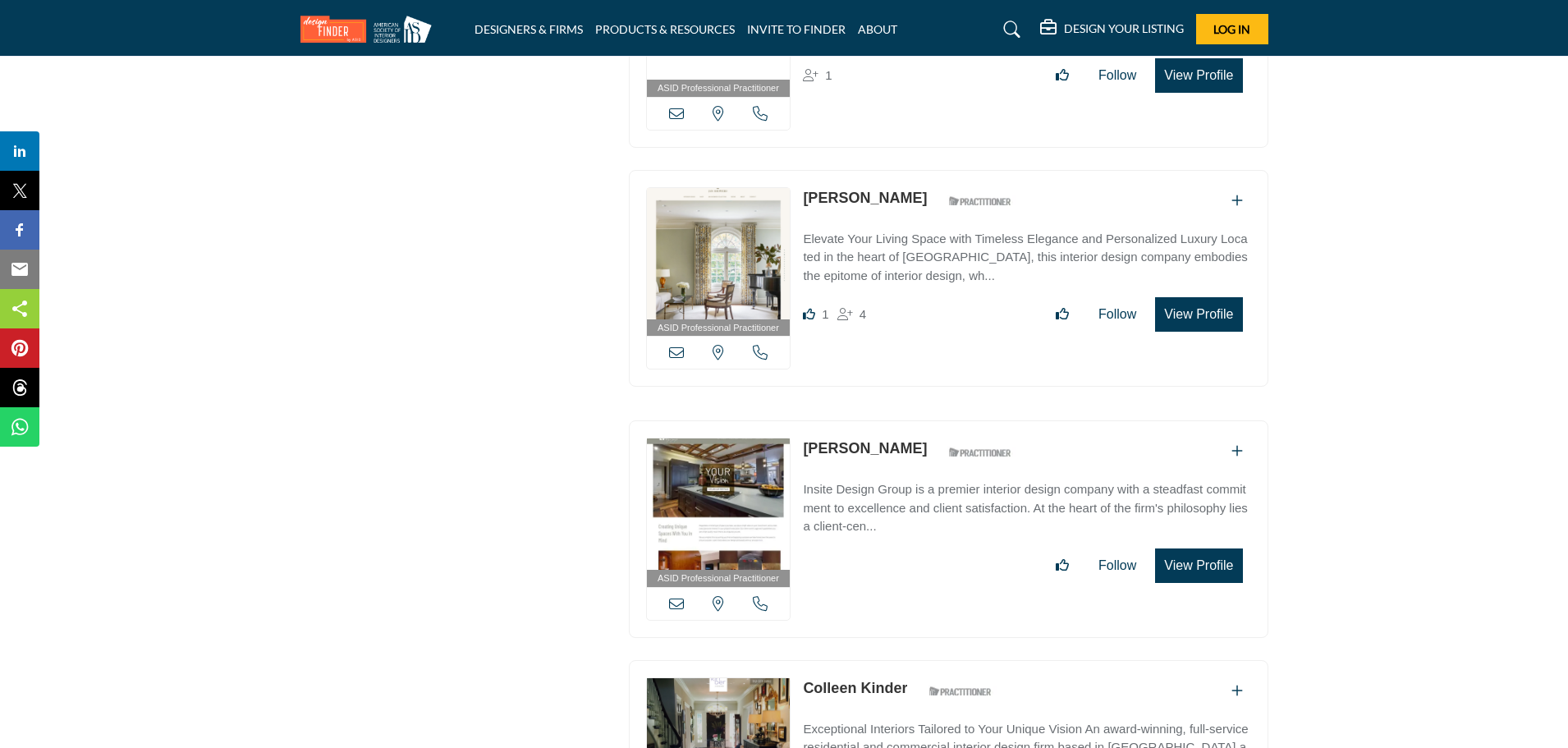
scroll to position [5088, 0]
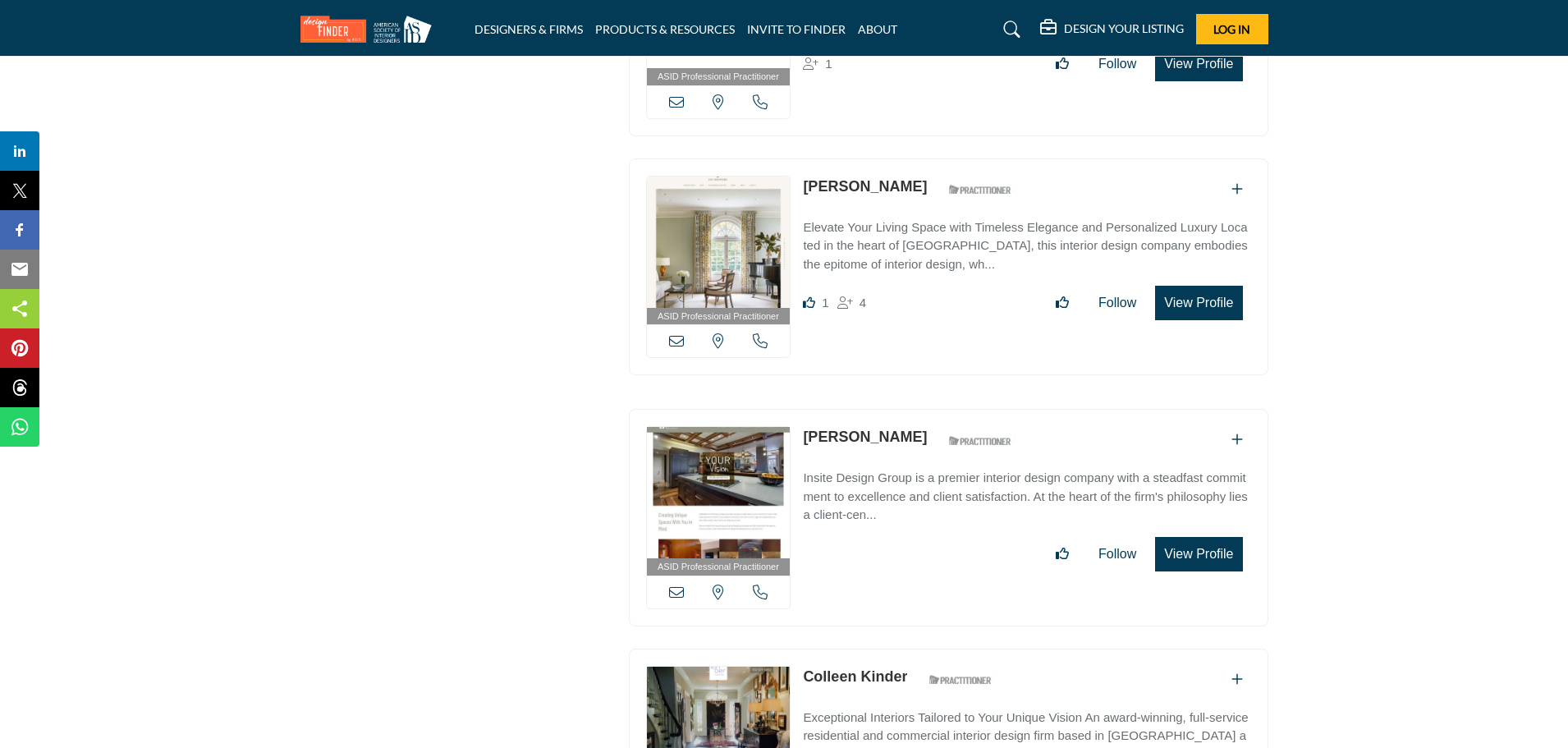
drag, startPoint x: 919, startPoint y: 399, endPoint x: 794, endPoint y: 428, distance: 128.3
click at [794, 428] on div "ASID Professional Practitioner ASID Professional Practitioners have successfull…" at bounding box center [948, 517] width 639 height 218
copy div "View the location of this listing Call Number Colleen Johnson"
